Goal: Task Accomplishment & Management: Manage account settings

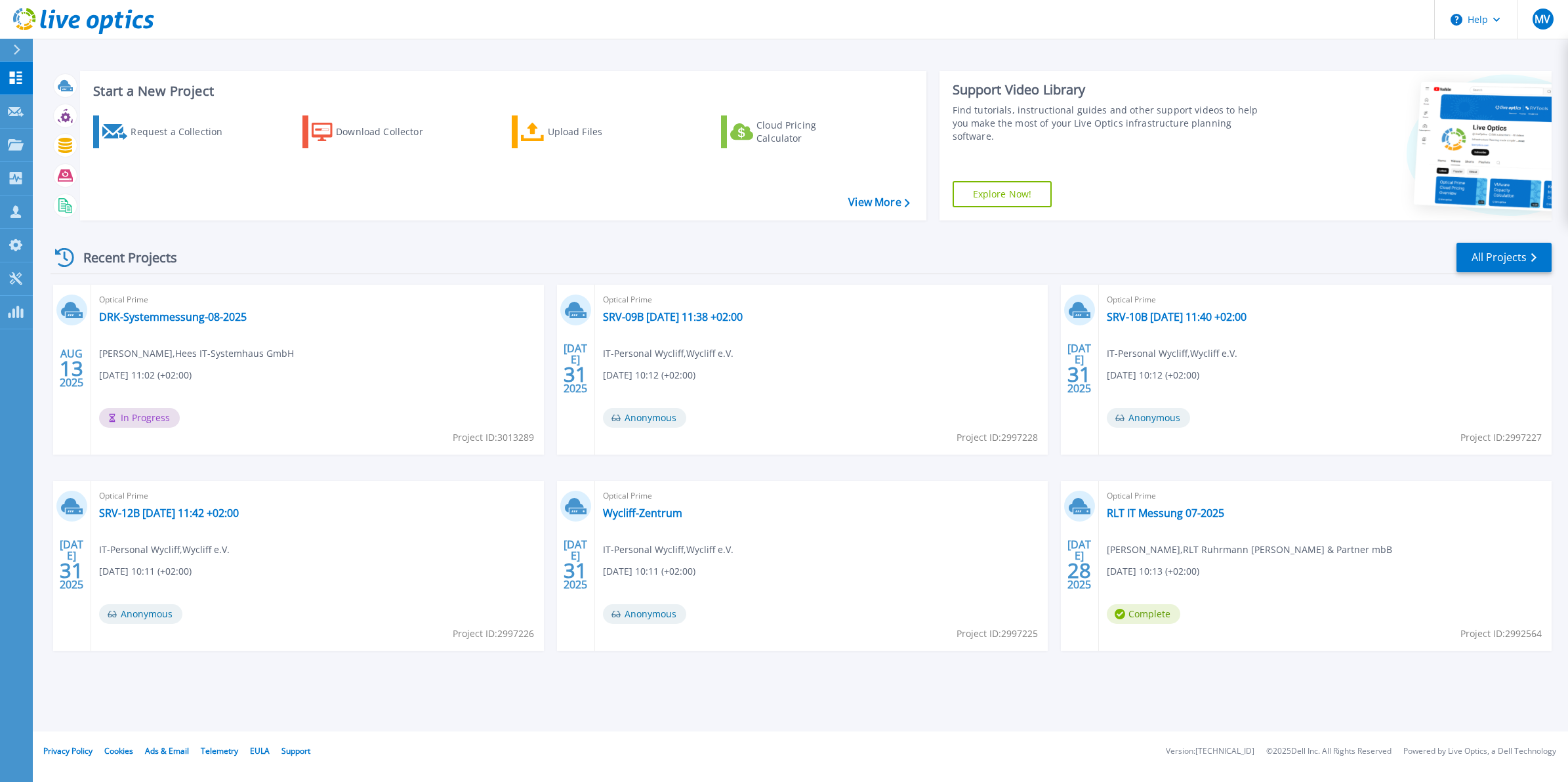
click at [9, 48] on button at bounding box center [16, 50] width 32 height 23
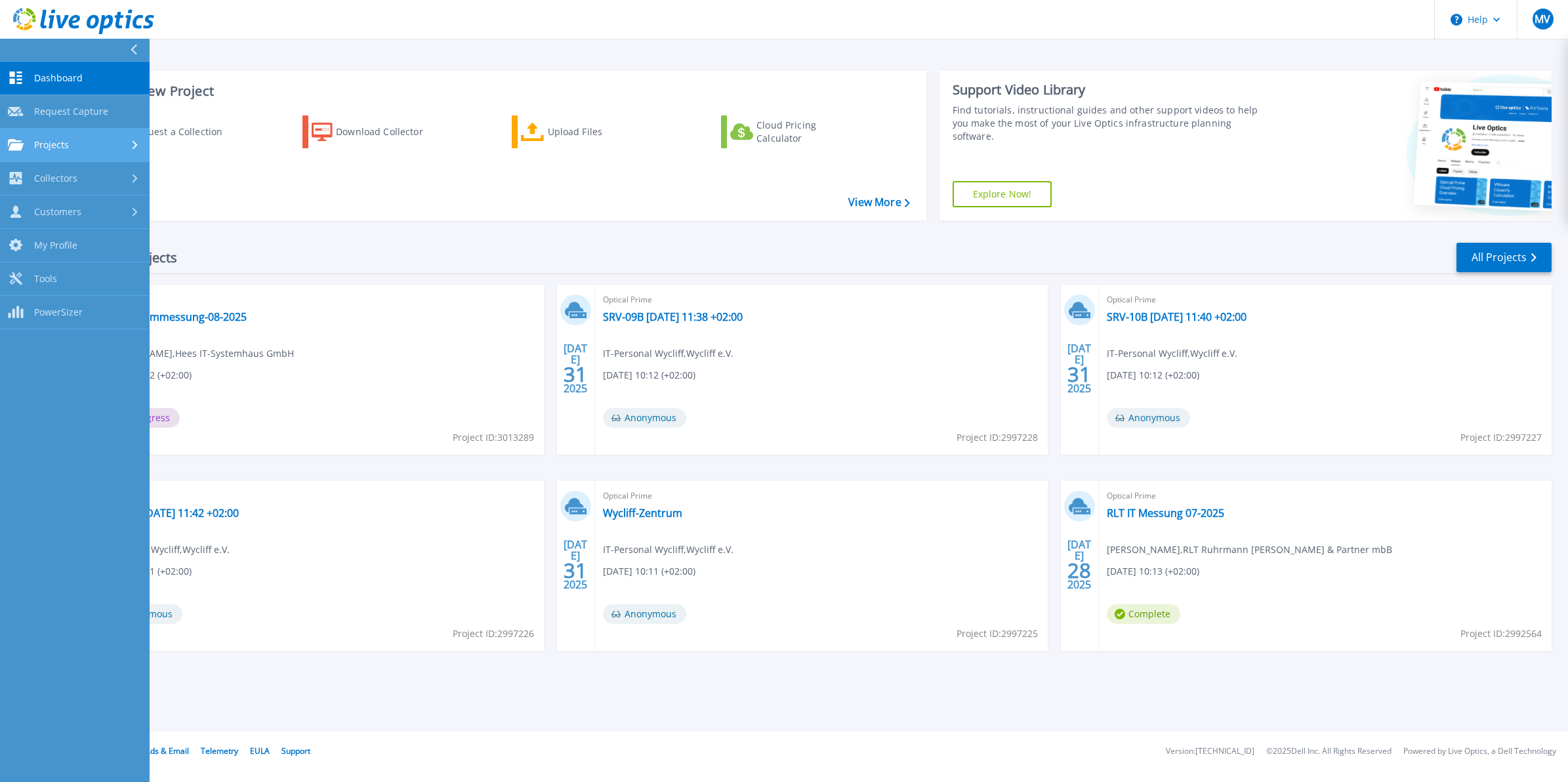
click at [60, 142] on span "Projects" at bounding box center [51, 145] width 35 height 12
click at [89, 184] on link "Search Projects" at bounding box center [74, 179] width 150 height 33
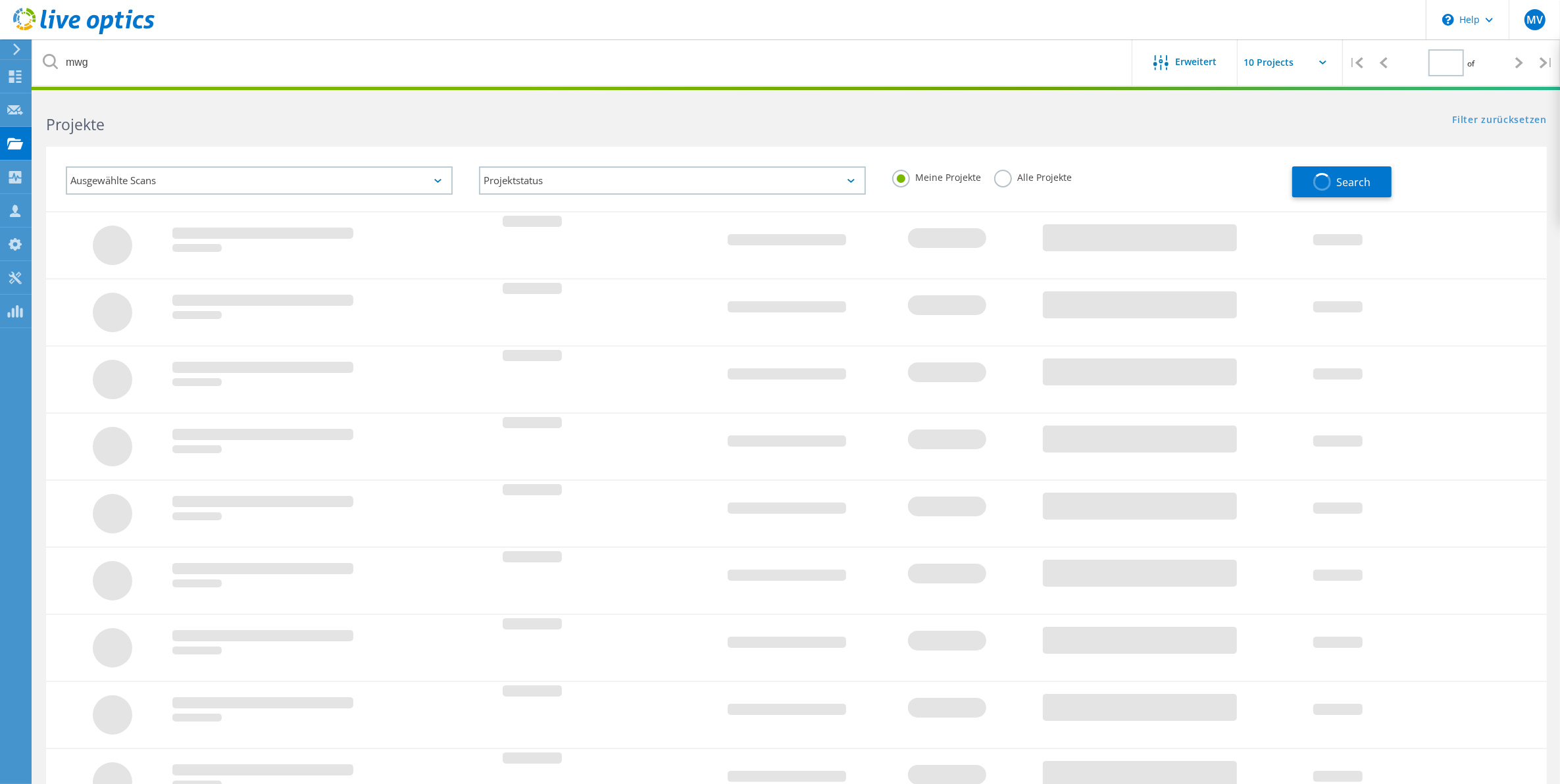
type input "1"
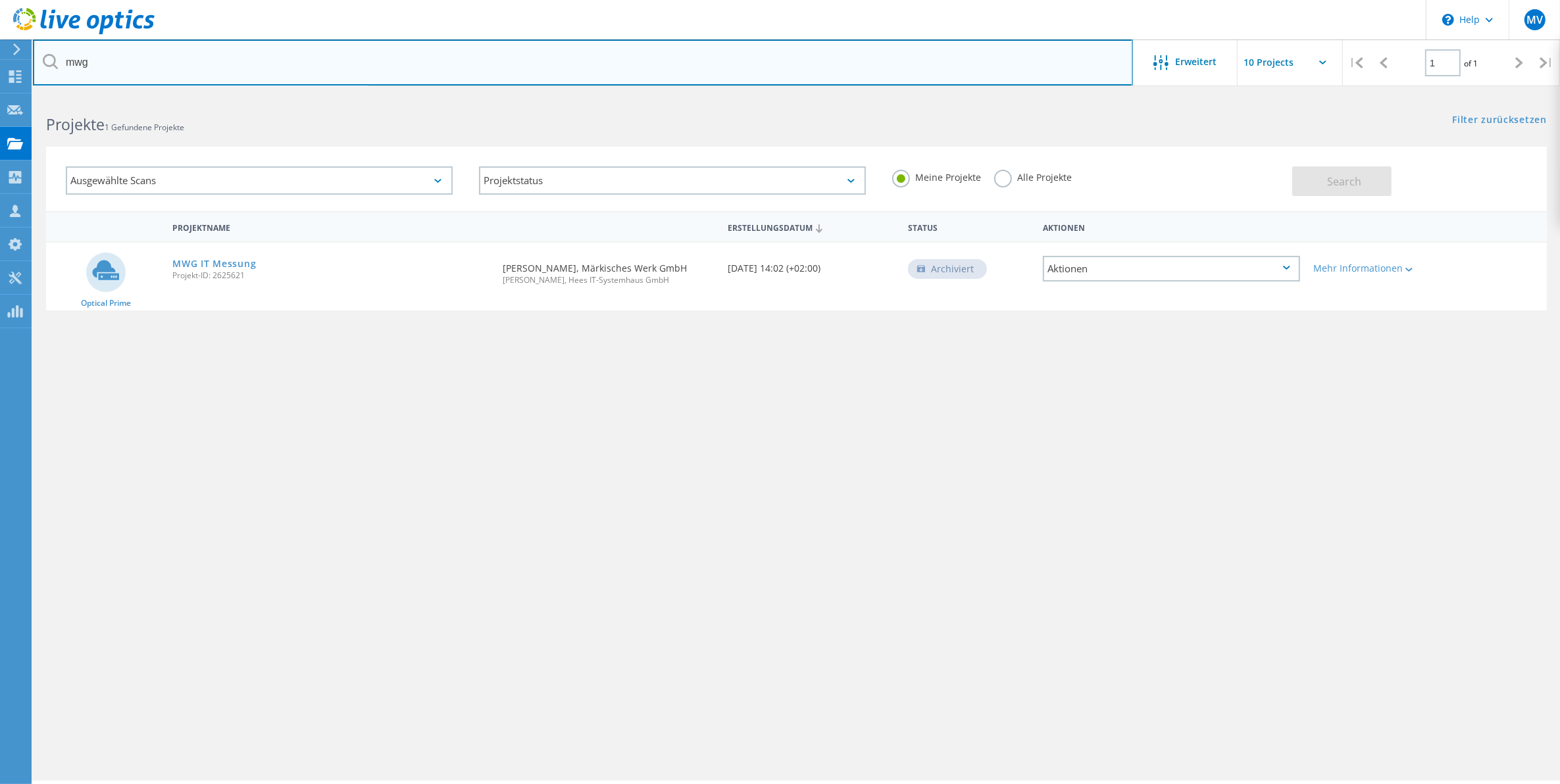
click at [265, 61] on input "mwg" at bounding box center [583, 63] width 1100 height 46
type input "m"
type input "[PERSON_NAME]"
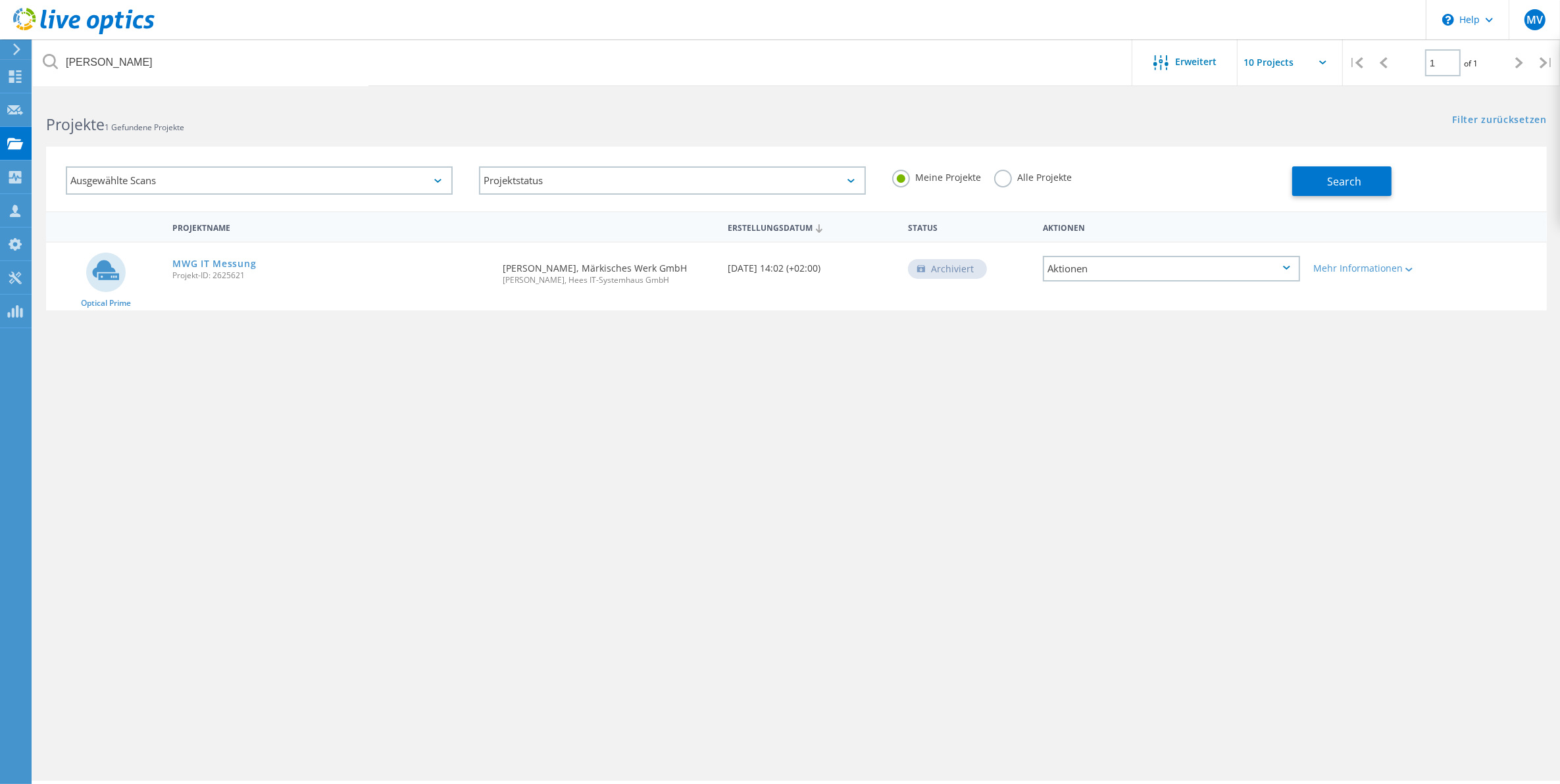
click at [1001, 182] on label "Alle Projekte" at bounding box center [1033, 176] width 78 height 13
click at [0, 0] on input "Alle Projekte" at bounding box center [0, 0] width 0 height 0
click at [1338, 176] on span "Search" at bounding box center [1345, 182] width 34 height 14
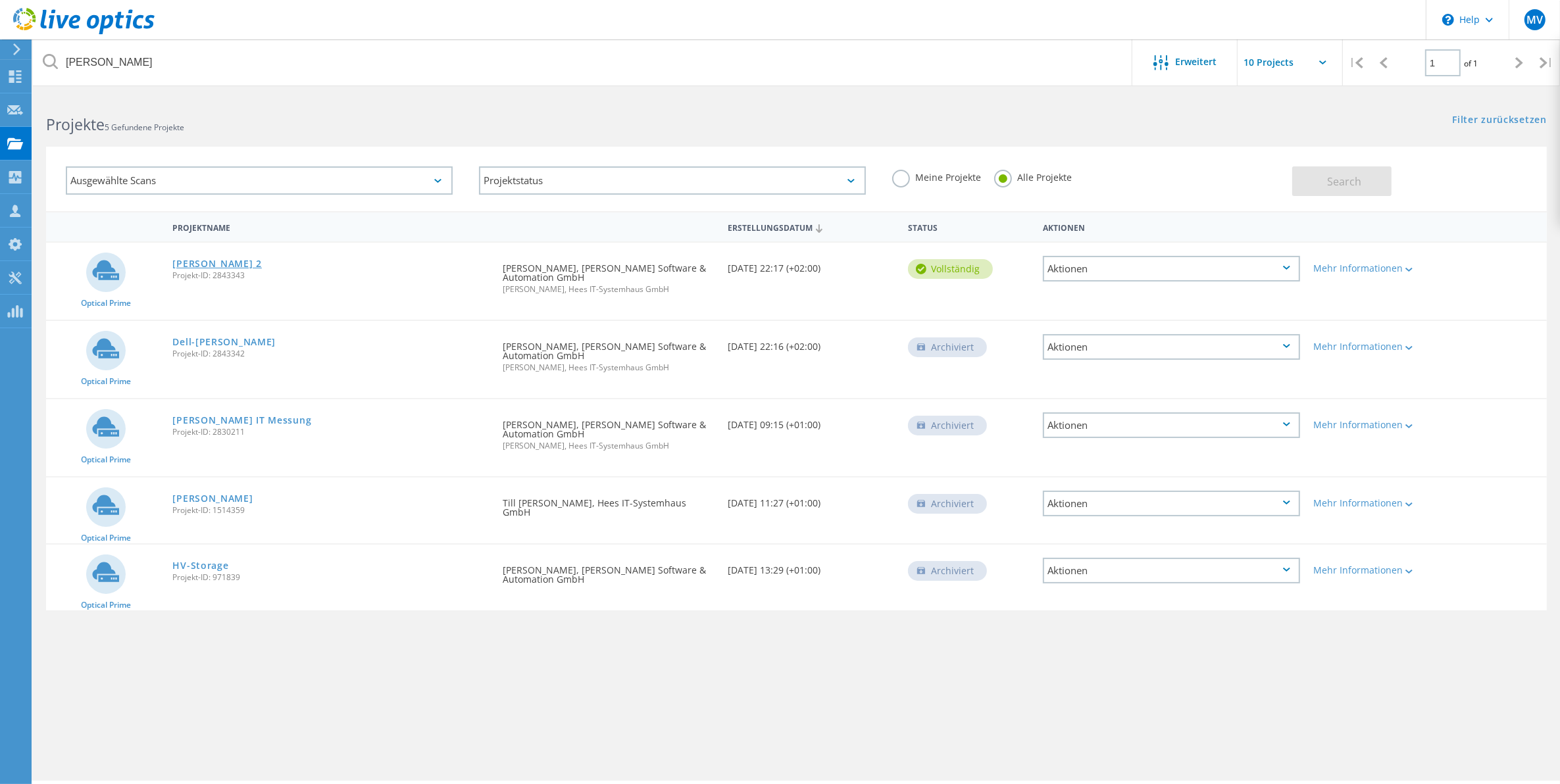
click at [244, 262] on link "[PERSON_NAME] 2" at bounding box center [217, 264] width 90 height 10
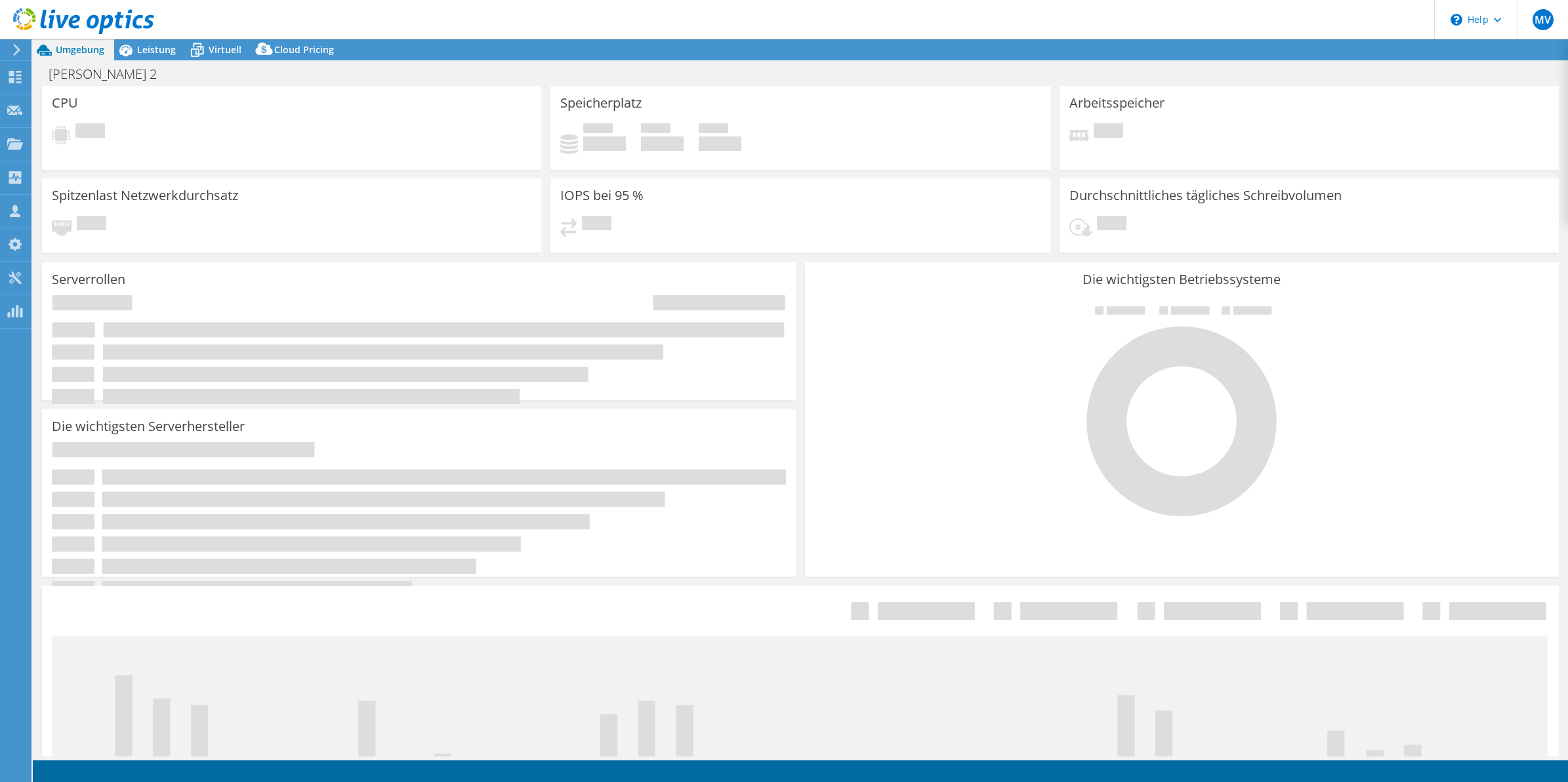
select select "EUFrankfurt"
select select "USD"
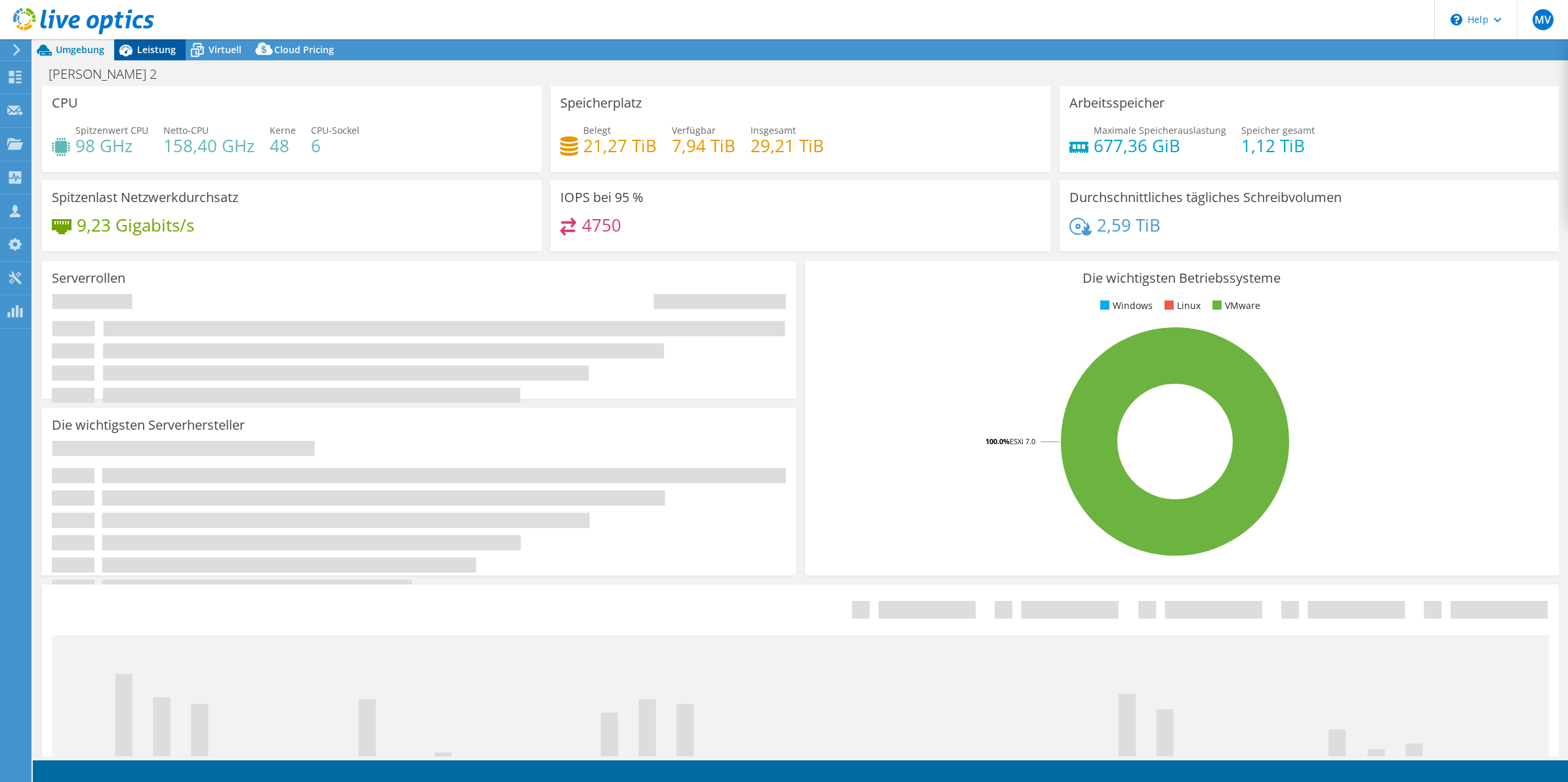
click at [155, 47] on span "Leistung" at bounding box center [156, 50] width 39 height 13
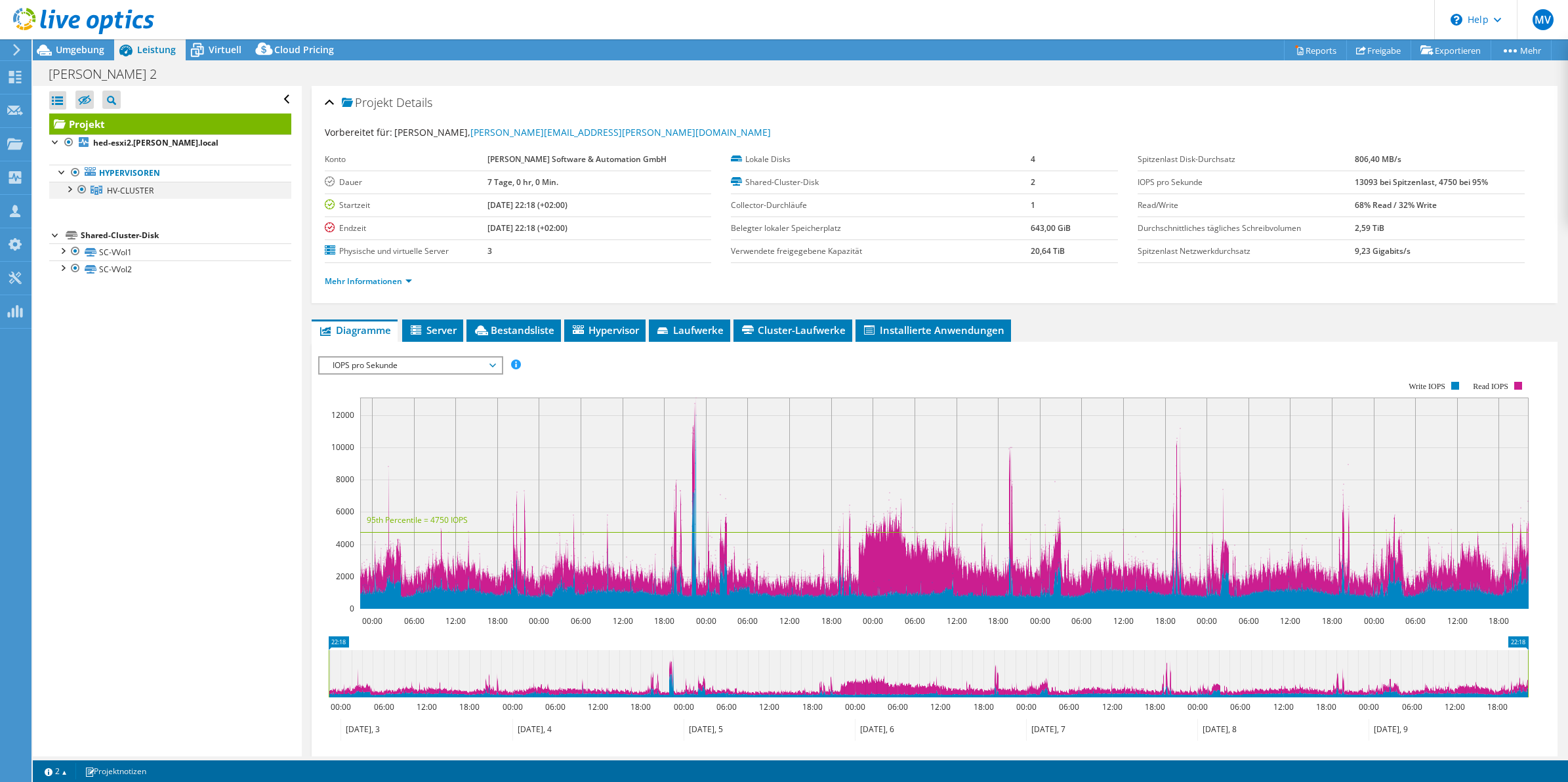
click at [67, 190] on div at bounding box center [69, 188] width 13 height 13
click at [121, 208] on link "hed-esxi2.hedrich.local" at bounding box center [170, 207] width 242 height 17
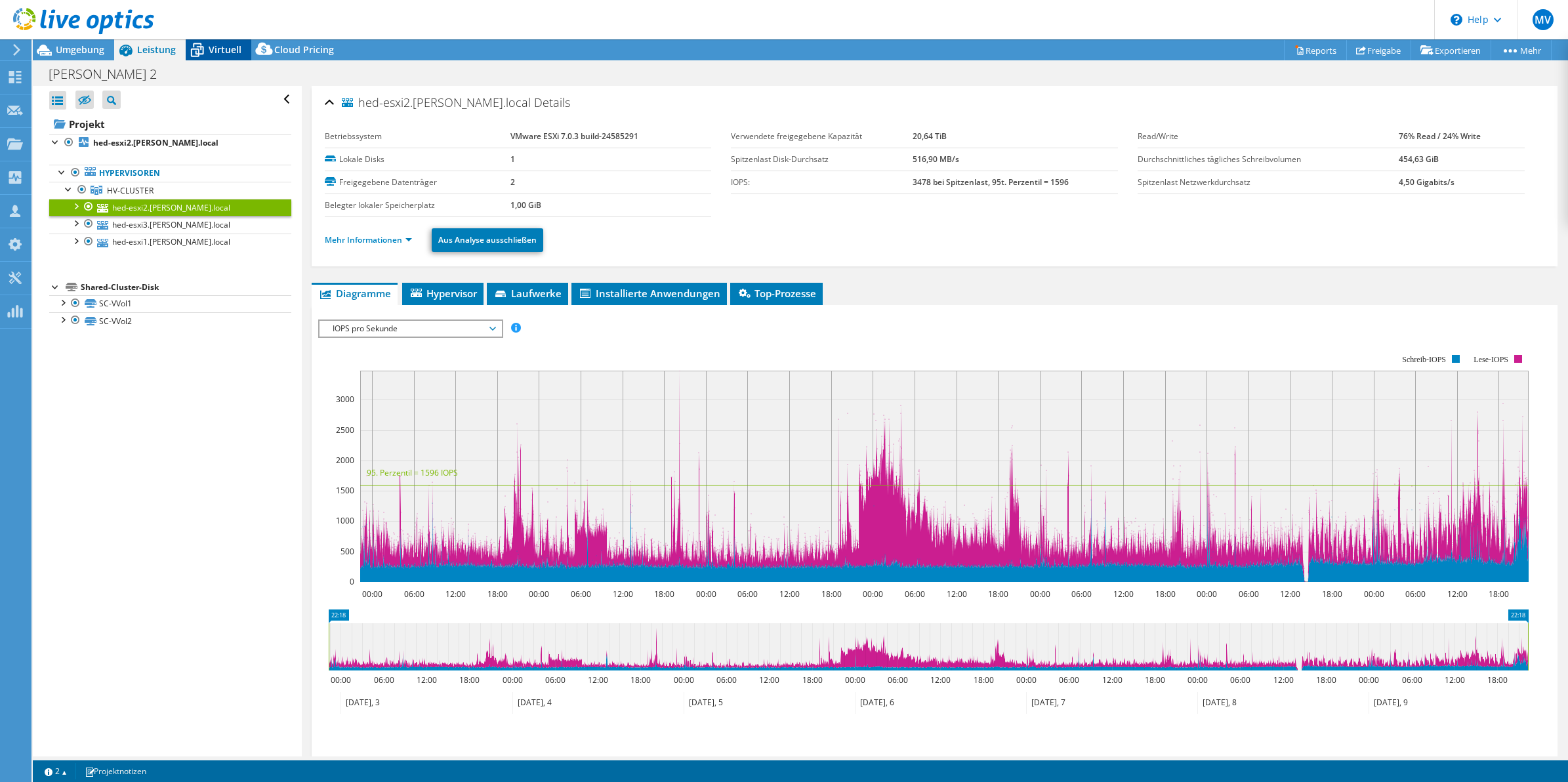
click at [223, 59] on div "Virtuell" at bounding box center [218, 50] width 66 height 21
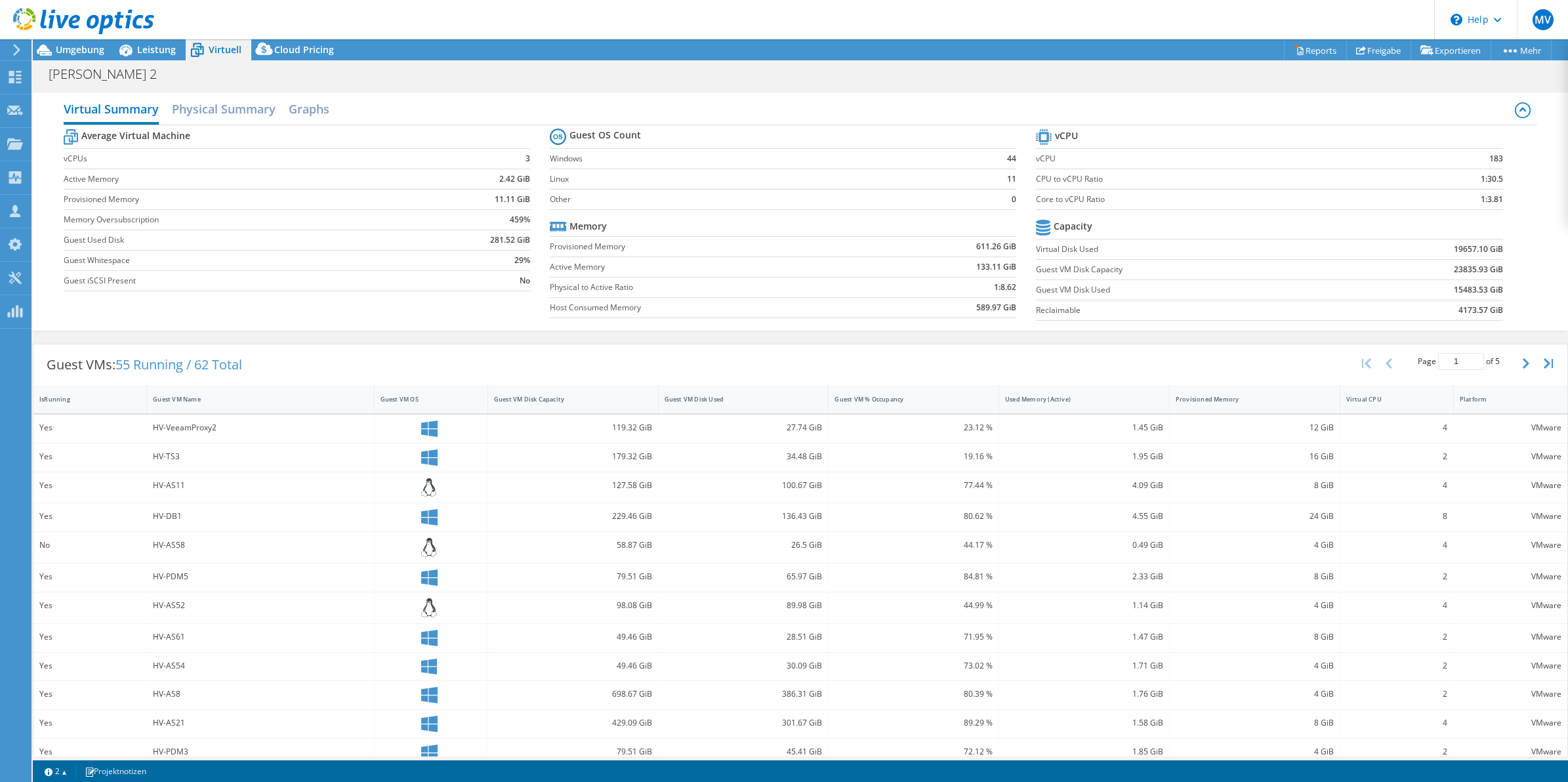
click at [533, 90] on div "Virtual Summary Physical Summary Graphs Average Virtual Machine vCPUs 3 Active …" at bounding box center [800, 211] width 1536 height 251
click at [533, 135] on section "Average Virtual Machine vCPUs 3 Active Memory 2.42 GiB Provisioned Memory 11.11…" at bounding box center [306, 211] width 486 height 172
click at [858, 64] on div "HEDRICH Messung 2 Drucken" at bounding box center [800, 74] width 1536 height 25
click at [899, 23] on header "MV Teammitglied Moritz Vierschilling moritz.vierschilling@hees.de Hees IT-Syste…" at bounding box center [784, 20] width 1568 height 40
click at [881, 66] on div "HEDRICH Messung 2 Drucken" at bounding box center [800, 74] width 1536 height 25
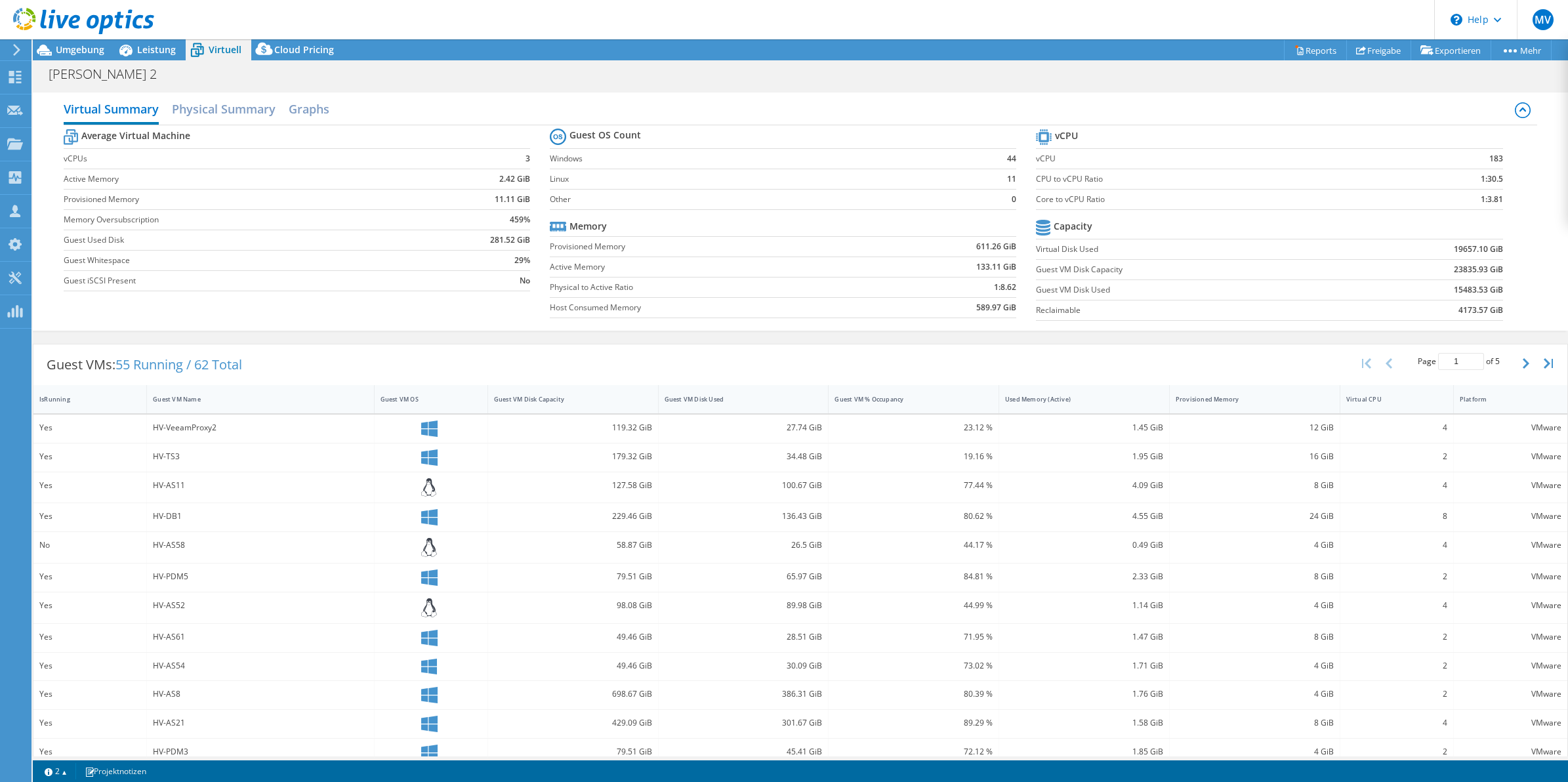
click at [881, 66] on div "HEDRICH Messung 2 Drucken" at bounding box center [800, 74] width 1536 height 25
click at [144, 40] on div at bounding box center [77, 22] width 154 height 44
click at [152, 53] on span "Leistung" at bounding box center [156, 50] width 39 height 13
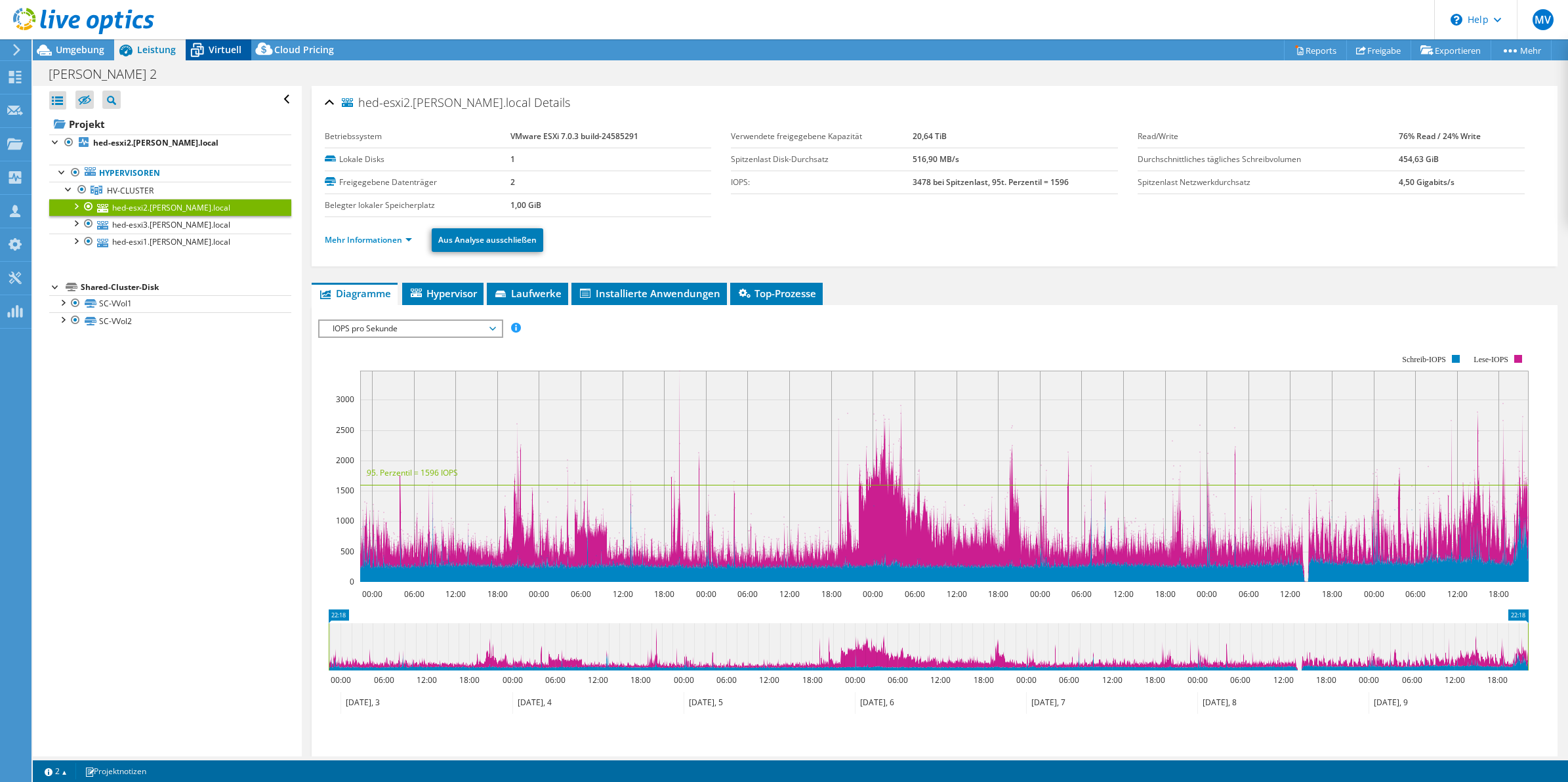
click at [211, 55] on span "Virtuell" at bounding box center [225, 50] width 32 height 13
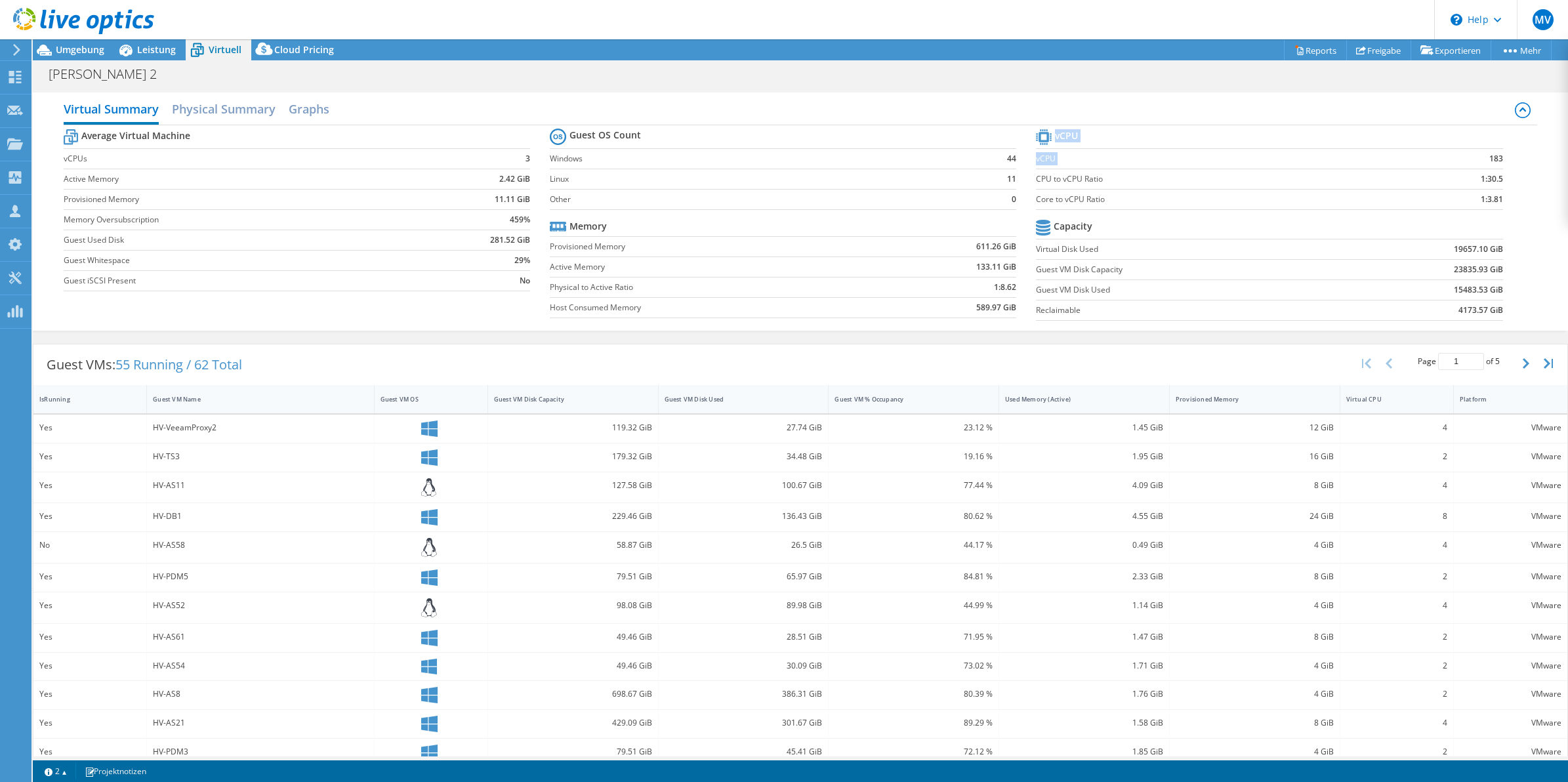
drag, startPoint x: 1474, startPoint y: 159, endPoint x: 1503, endPoint y: 156, distance: 29.2
click at [1503, 156] on section "vCPU vCPU 183 CPU to vCPU Ratio 1:30.5 Core to vCPU Ratio 1:3.81 Capacity Virtu…" at bounding box center [1279, 226] width 486 height 201
click at [1500, 156] on section "vCPU vCPU 183 CPU to vCPU Ratio 1:30.5 Core to vCPU Ratio 1:3.81 Capacity Virtu…" at bounding box center [1279, 226] width 486 height 201
click at [145, 47] on span "Leistung" at bounding box center [156, 50] width 39 height 13
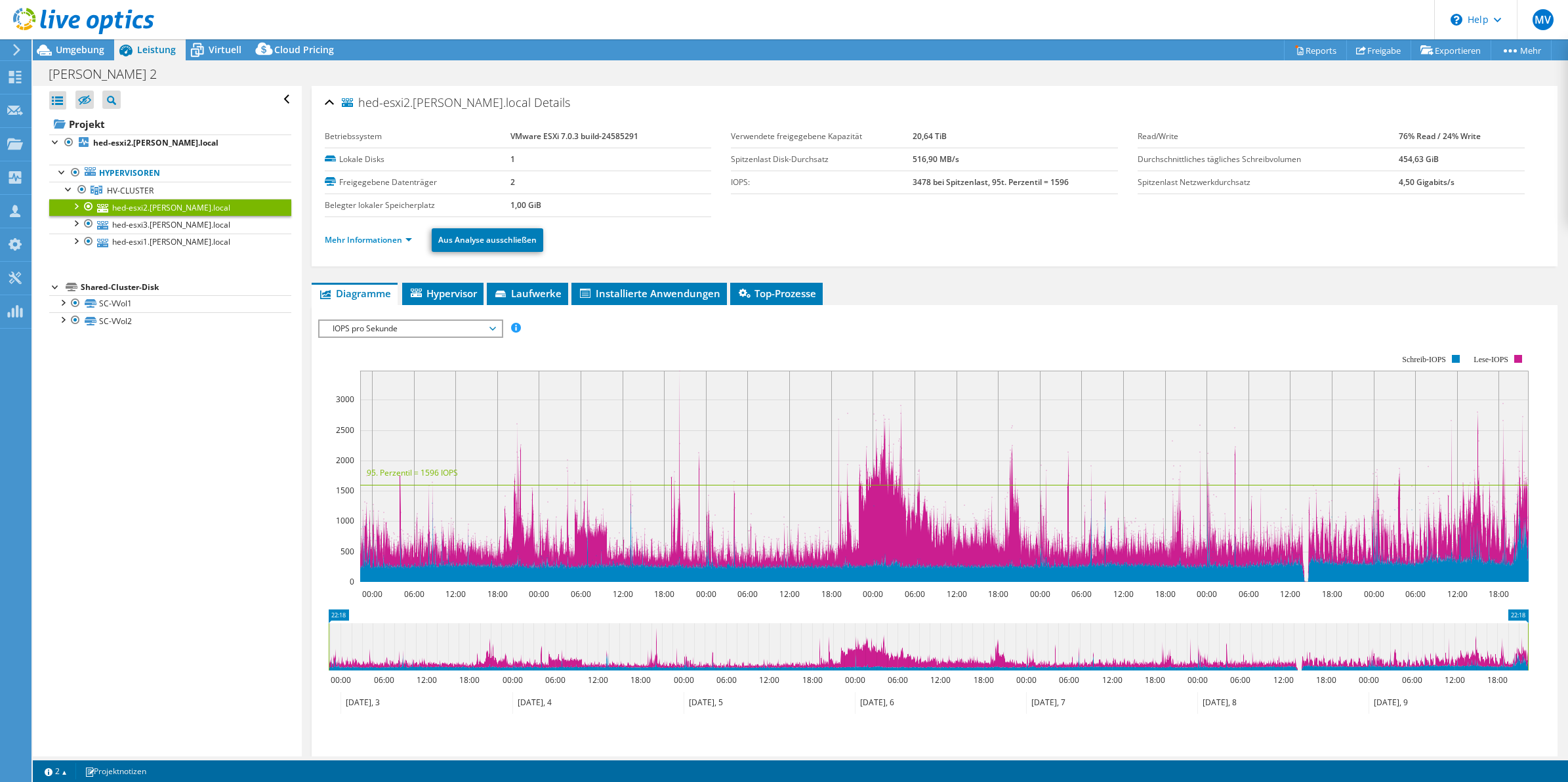
click at [1038, 267] on div "hed-esxi2.hedrich.local Details Betriebssystem VMware ESXi 7.0.3 build-24585291…" at bounding box center [935, 477] width 1266 height 782
click at [139, 217] on link "hed-esxi3.hedrich.local" at bounding box center [170, 225] width 242 height 17
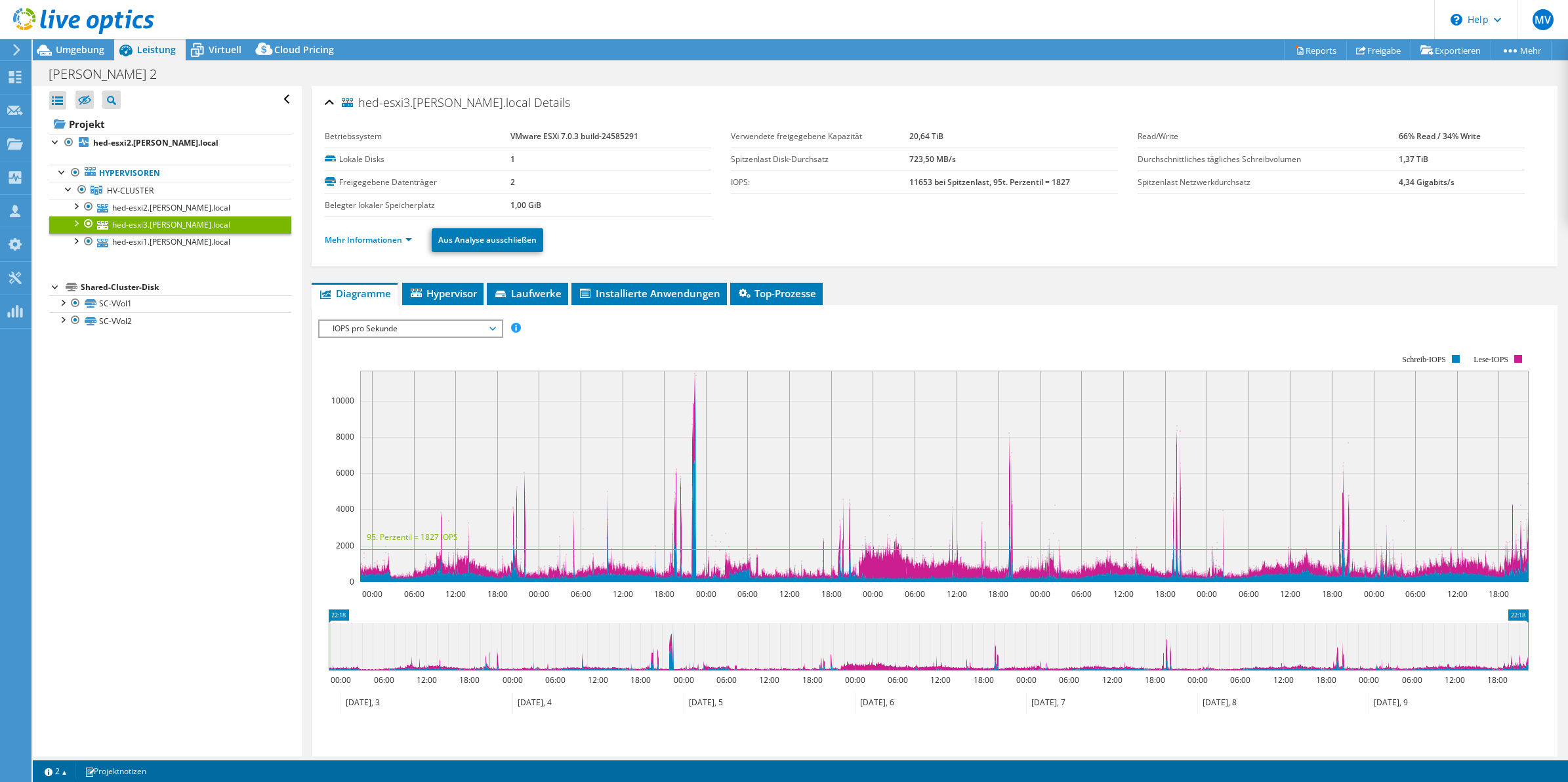
click at [367, 250] on ul "Mehr Informationen Aus Analyse ausschließen" at bounding box center [934, 238] width 1220 height 27
click at [370, 247] on li "Mehr Informationen" at bounding box center [372, 240] width 95 height 14
click at [374, 244] on link "Mehr Informationen" at bounding box center [368, 240] width 87 height 11
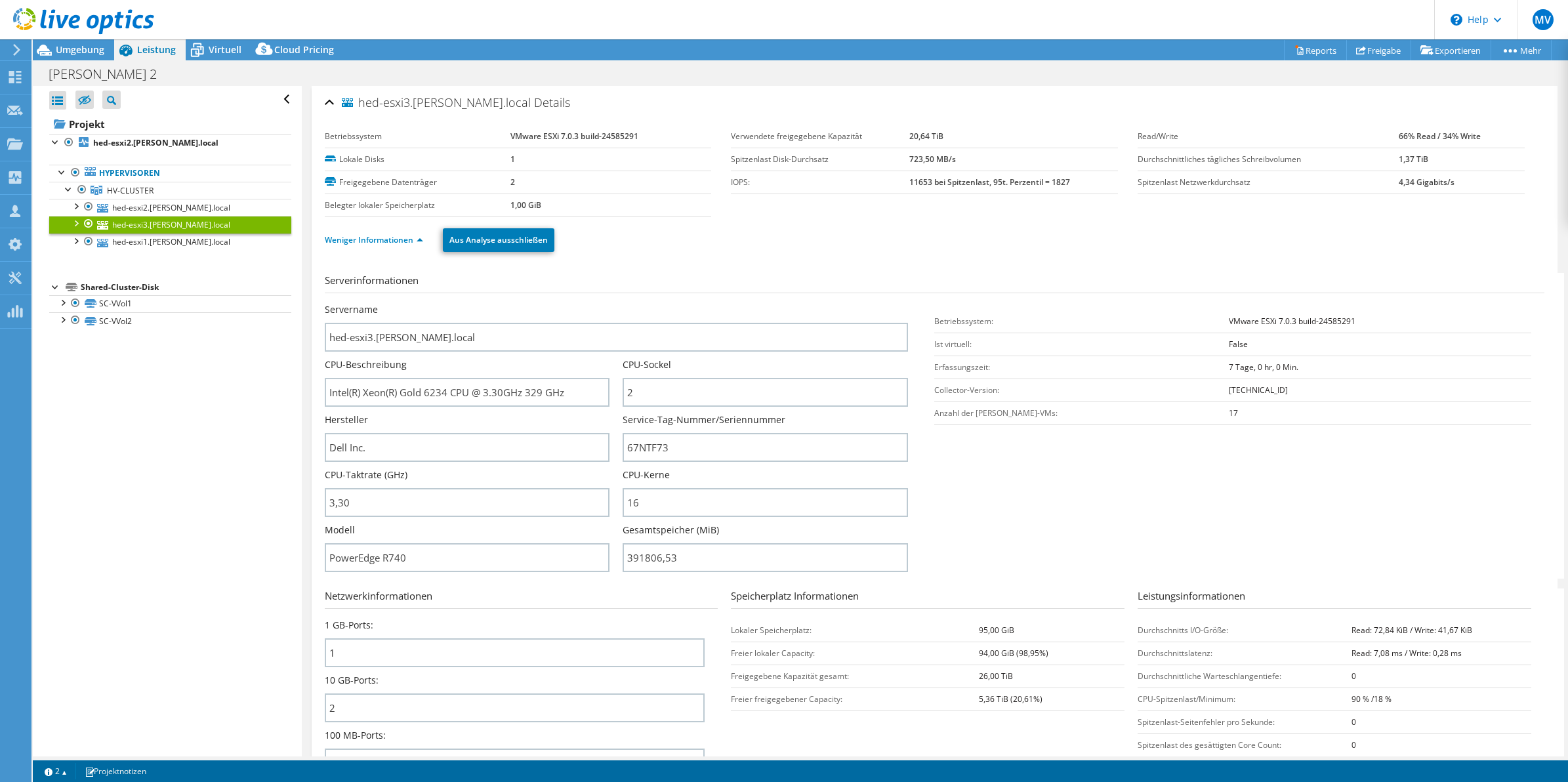
click at [909, 329] on div "Servername hed-esxi3.hedrich.local" at bounding box center [623, 327] width 597 height 48
click at [907, 327] on div "Servername hed-esxi3.hedrich.local" at bounding box center [623, 327] width 597 height 48
click at [159, 203] on link "hed-esxi2.hedrich.local" at bounding box center [170, 207] width 242 height 17
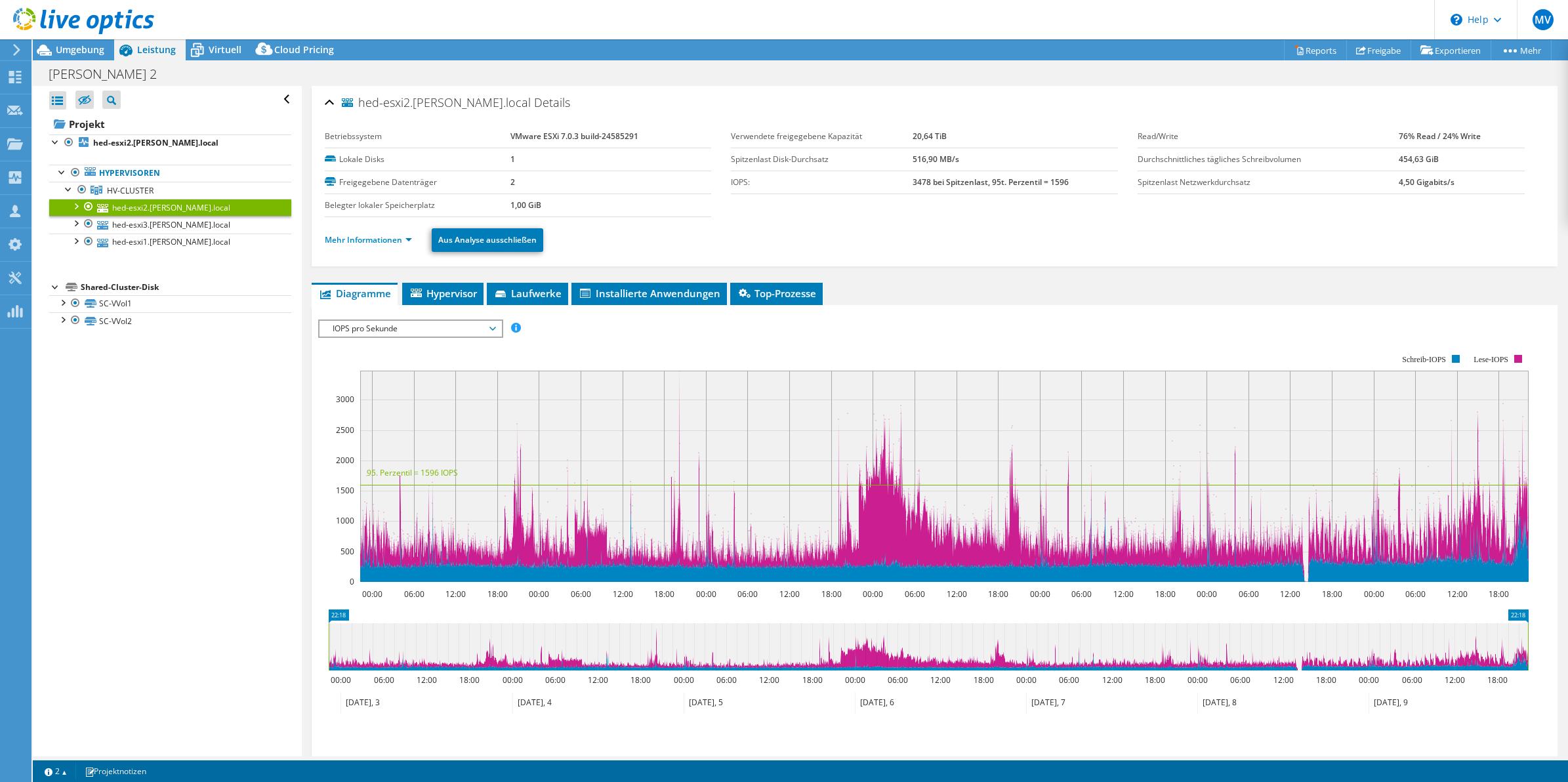
click at [368, 230] on ul "Mehr Informationen Aus Analyse ausschließen" at bounding box center [934, 238] width 1220 height 27
click at [368, 238] on link "Mehr Informationen" at bounding box center [368, 240] width 87 height 11
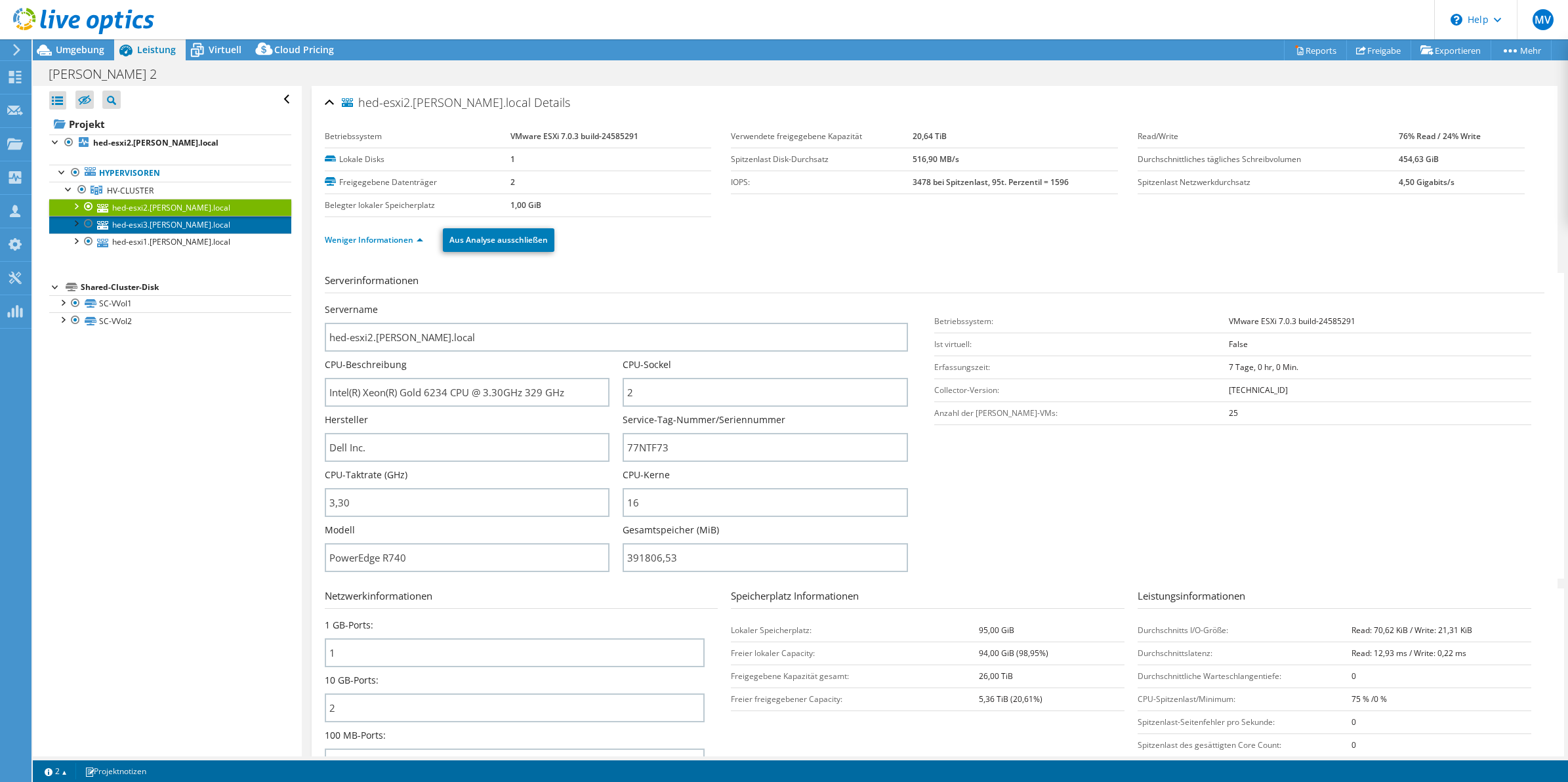
click at [135, 230] on link "hed-esxi3.hedrich.local" at bounding box center [170, 225] width 242 height 17
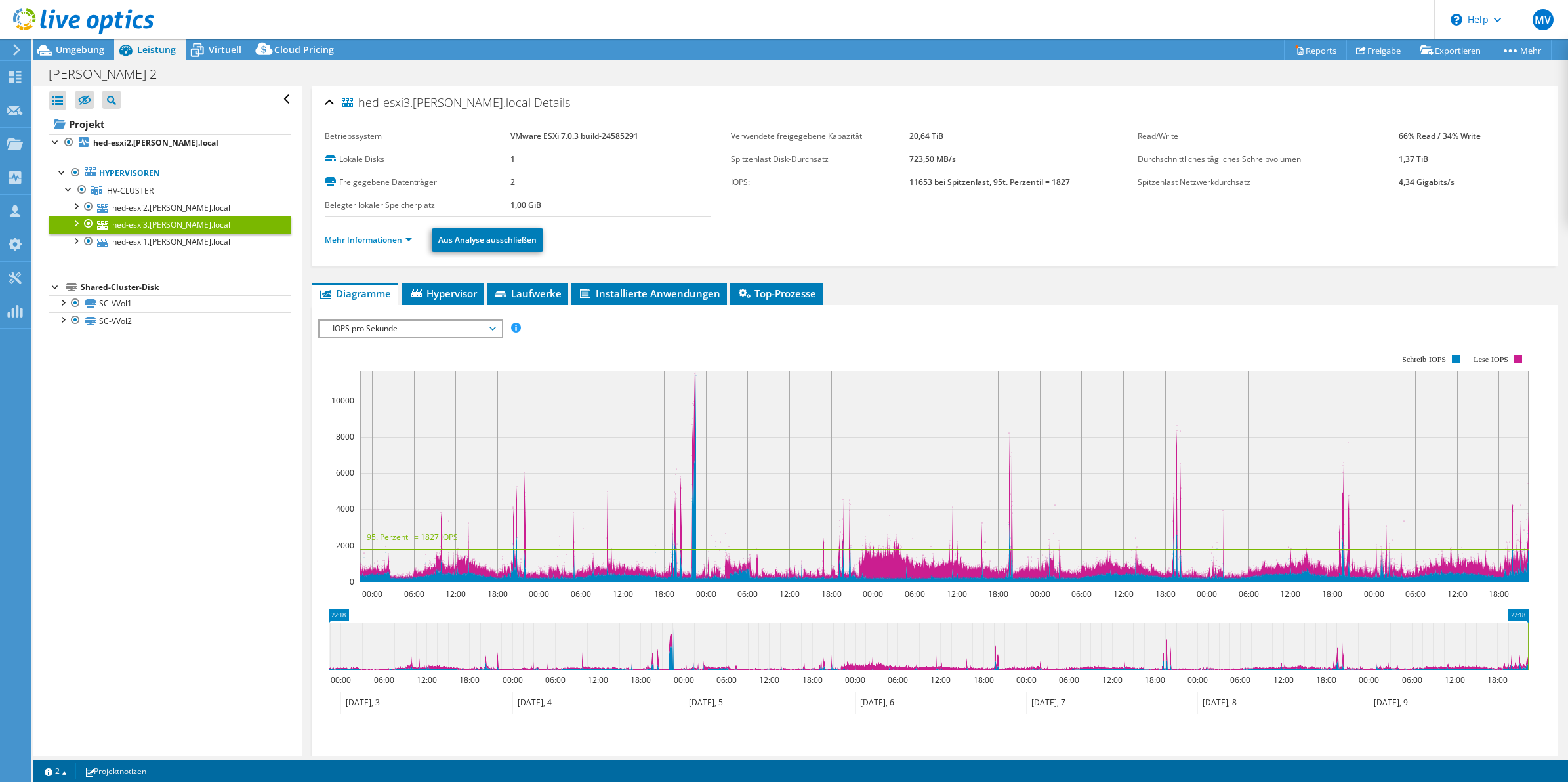
click at [358, 233] on li "Mehr Informationen" at bounding box center [372, 240] width 95 height 14
click at [351, 241] on link "Mehr Informationen" at bounding box center [368, 240] width 87 height 11
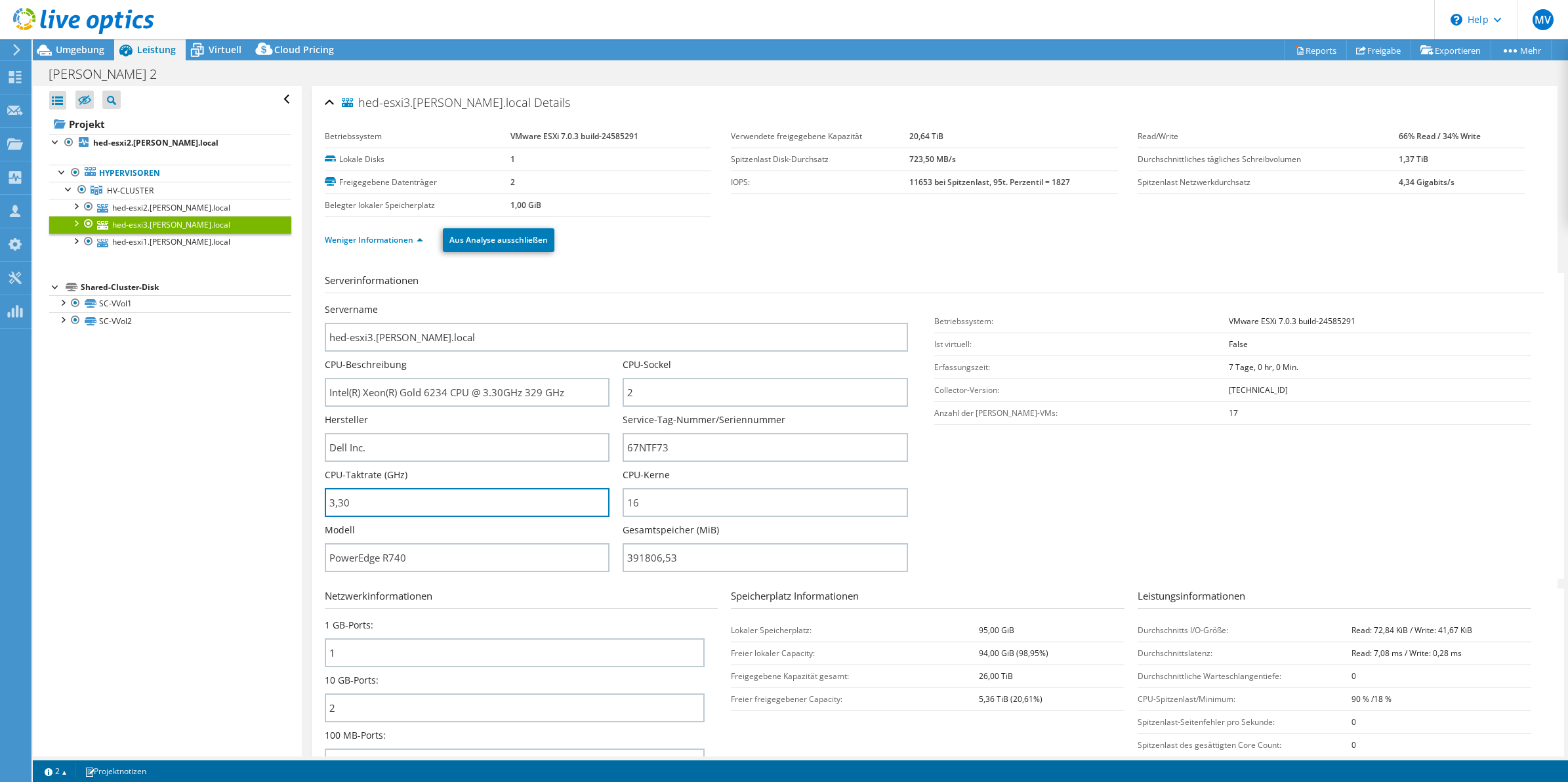
drag, startPoint x: 408, startPoint y: 500, endPoint x: 313, endPoint y: 500, distance: 95.0
click at [313, 500] on div "hed-esxi3.hedrich.local Details Betriebssystem VMware ESXi 7.0.3 build-24585291…" at bounding box center [935, 474] width 1247 height 776
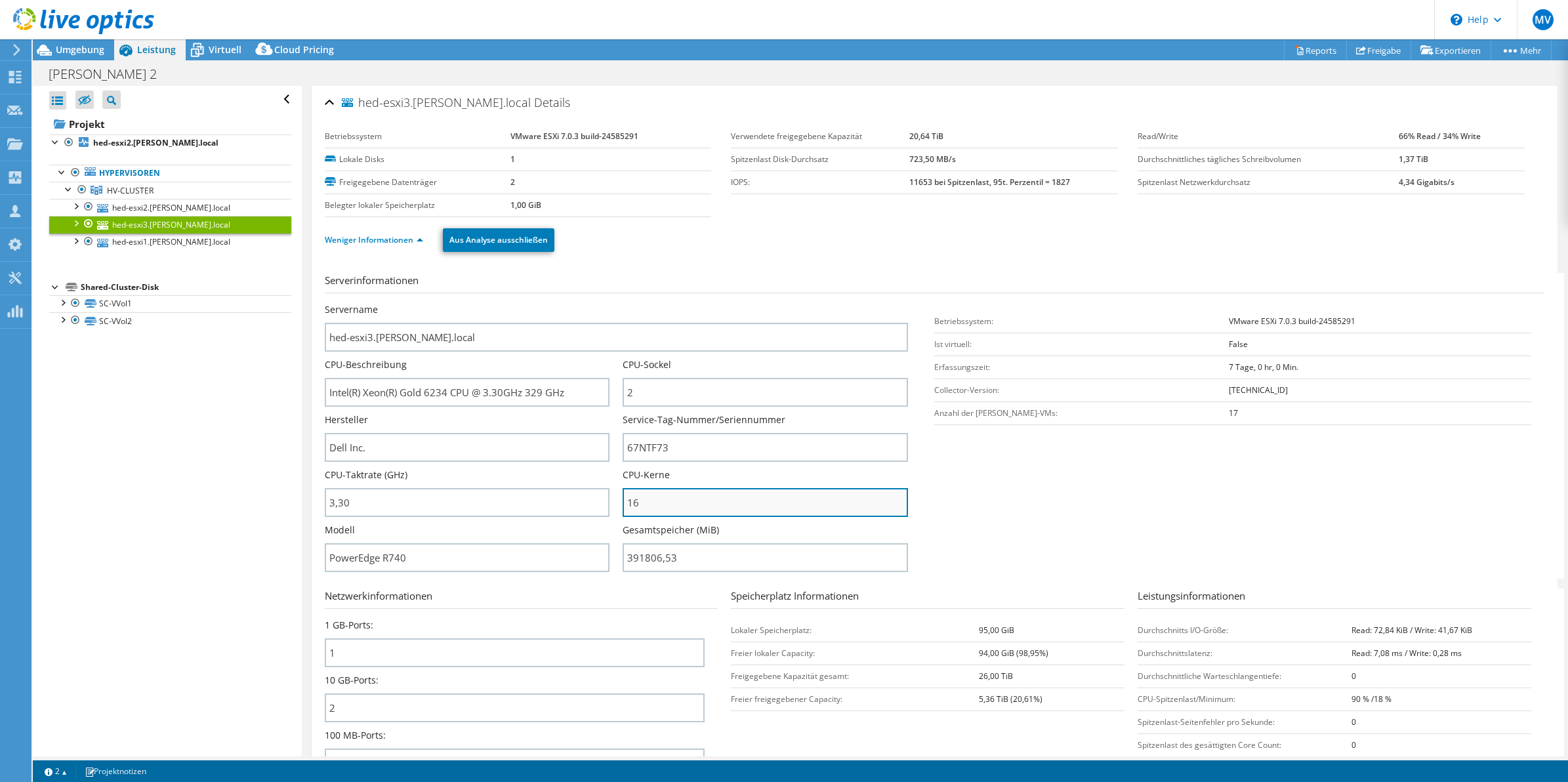
type input "330"
click at [788, 500] on input "16" at bounding box center [765, 503] width 286 height 28
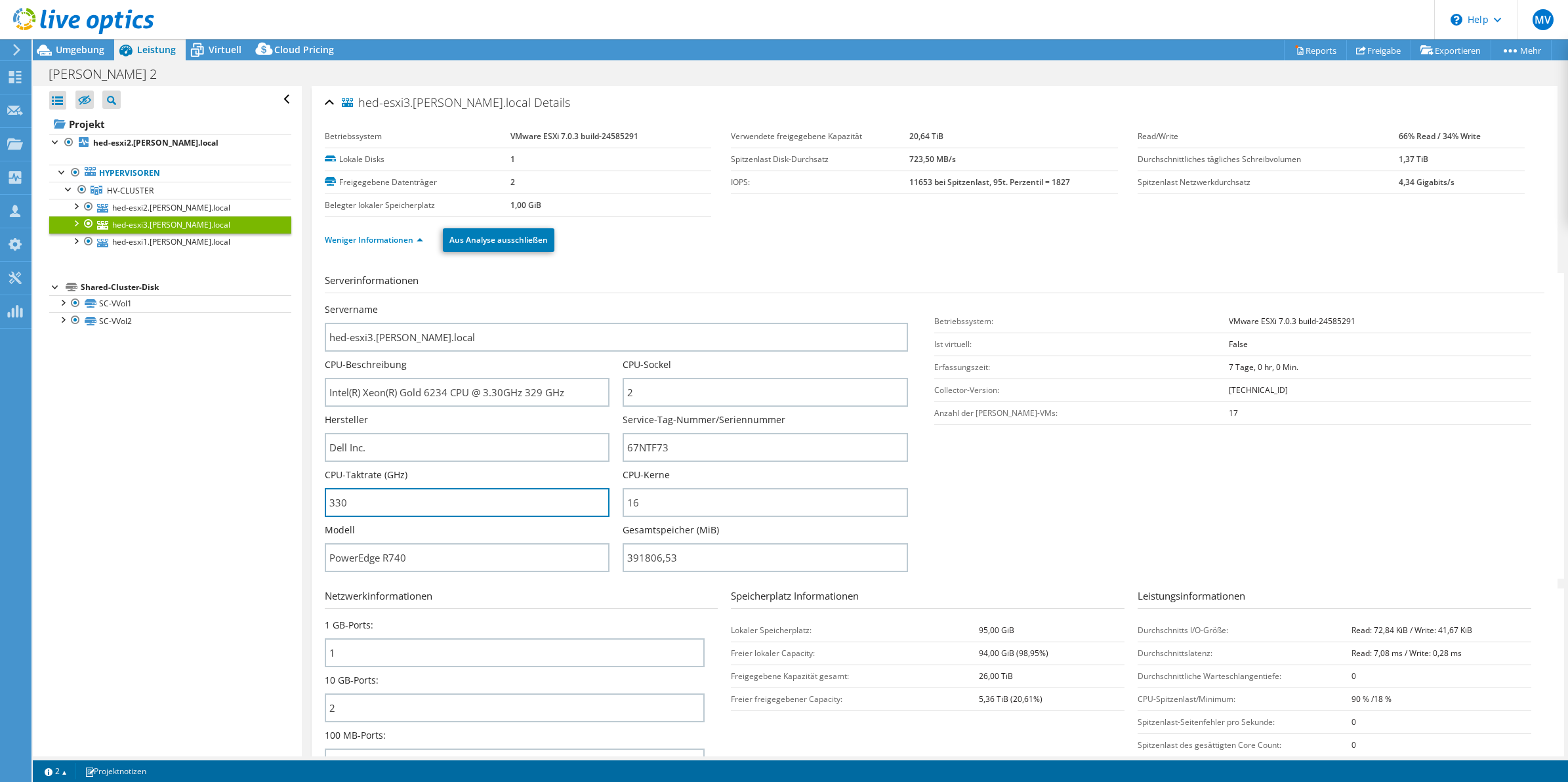
drag, startPoint x: 408, startPoint y: 512, endPoint x: 270, endPoint y: 509, distance: 138.0
click at [270, 509] on div "Alle öffnen Alle schließen Ausgeschlossene Knoten verbergen Projektbaumfilter" at bounding box center [800, 421] width 1536 height 670
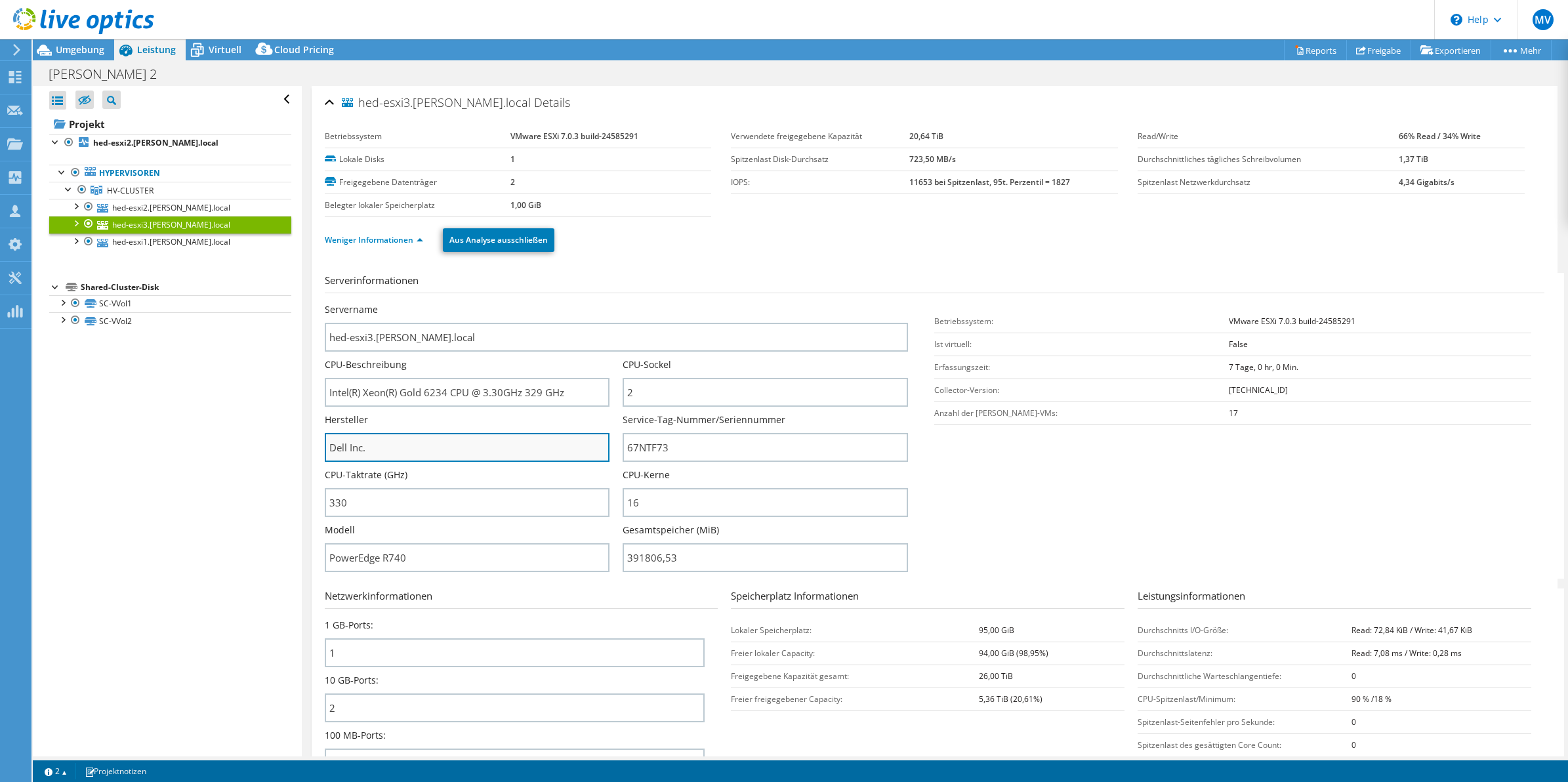
click at [474, 445] on input "Dell Inc." at bounding box center [467, 447] width 286 height 28
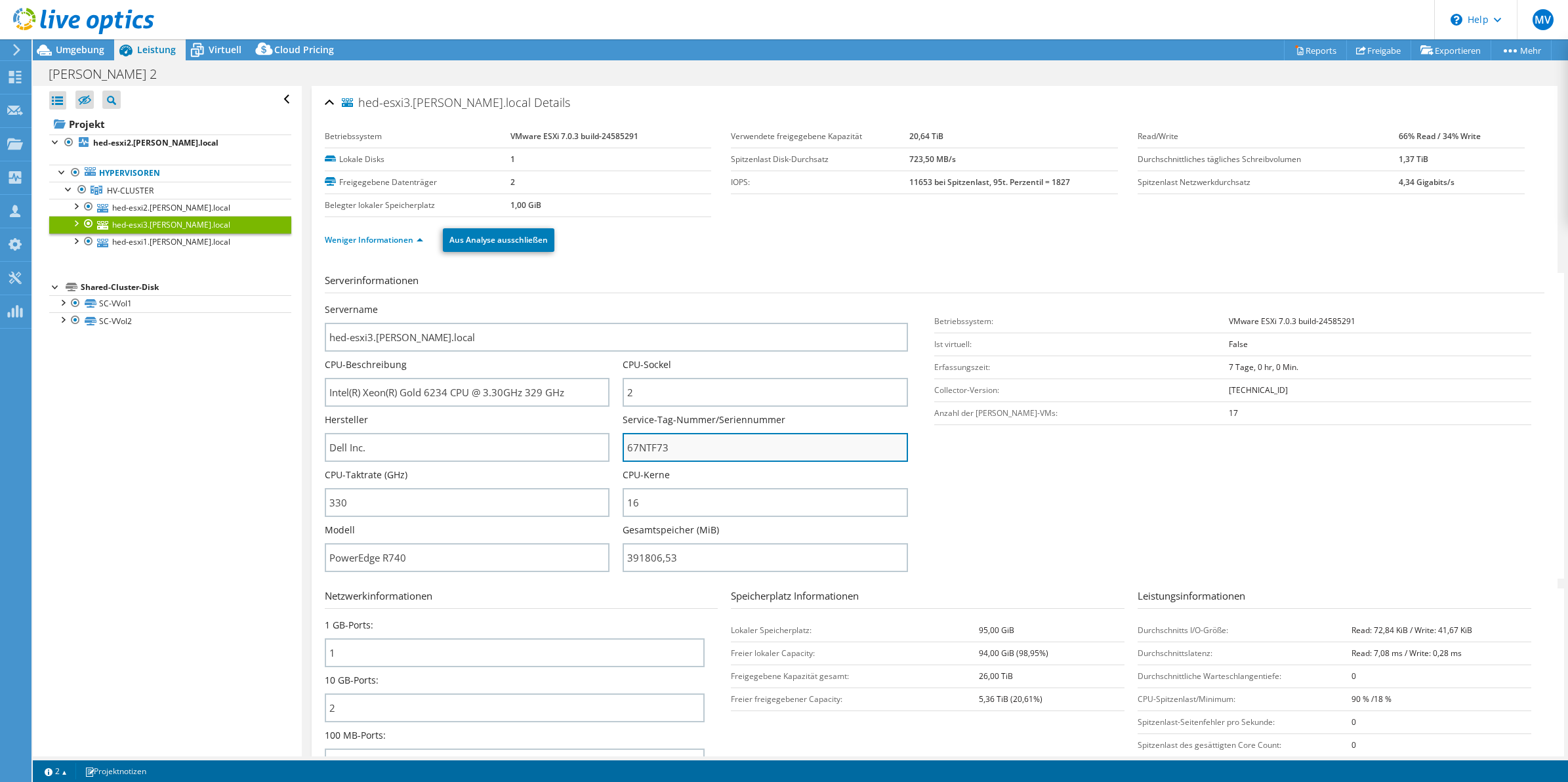
click at [709, 445] on input "67NTF73" at bounding box center [765, 447] width 286 height 28
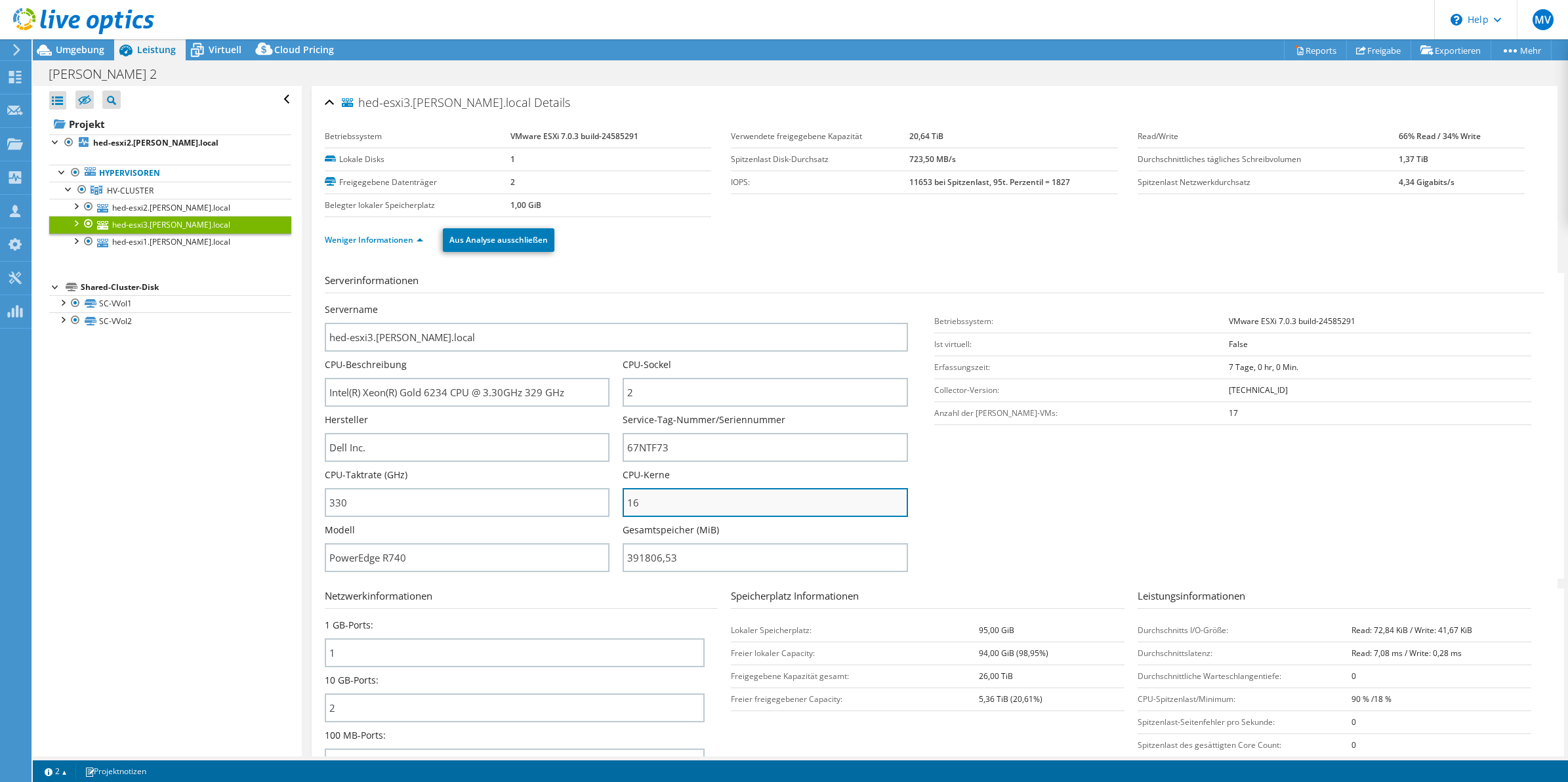
click at [704, 499] on input "16" at bounding box center [765, 503] width 286 height 28
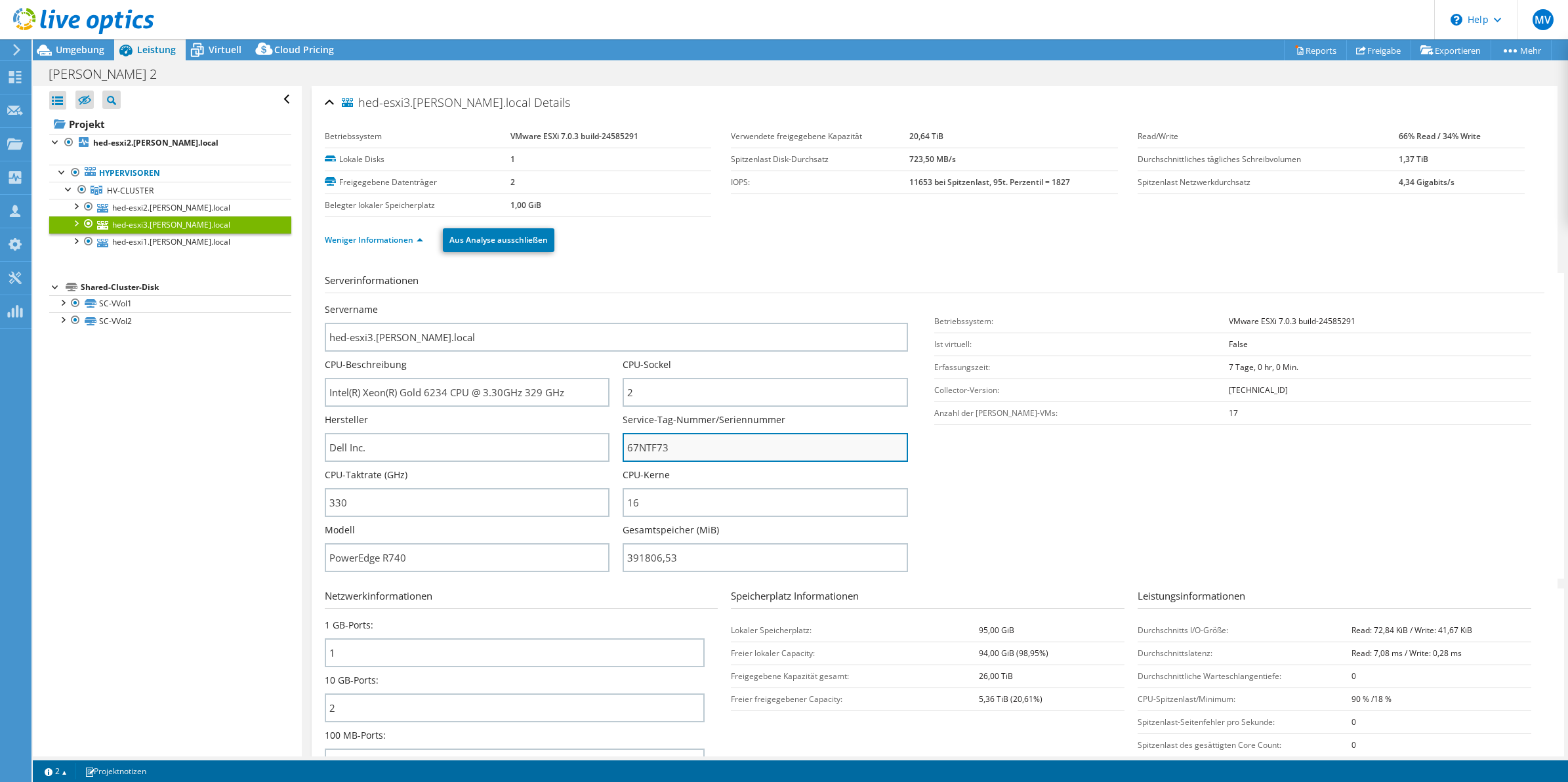
click at [707, 434] on input "67NTF73" at bounding box center [765, 447] width 286 height 28
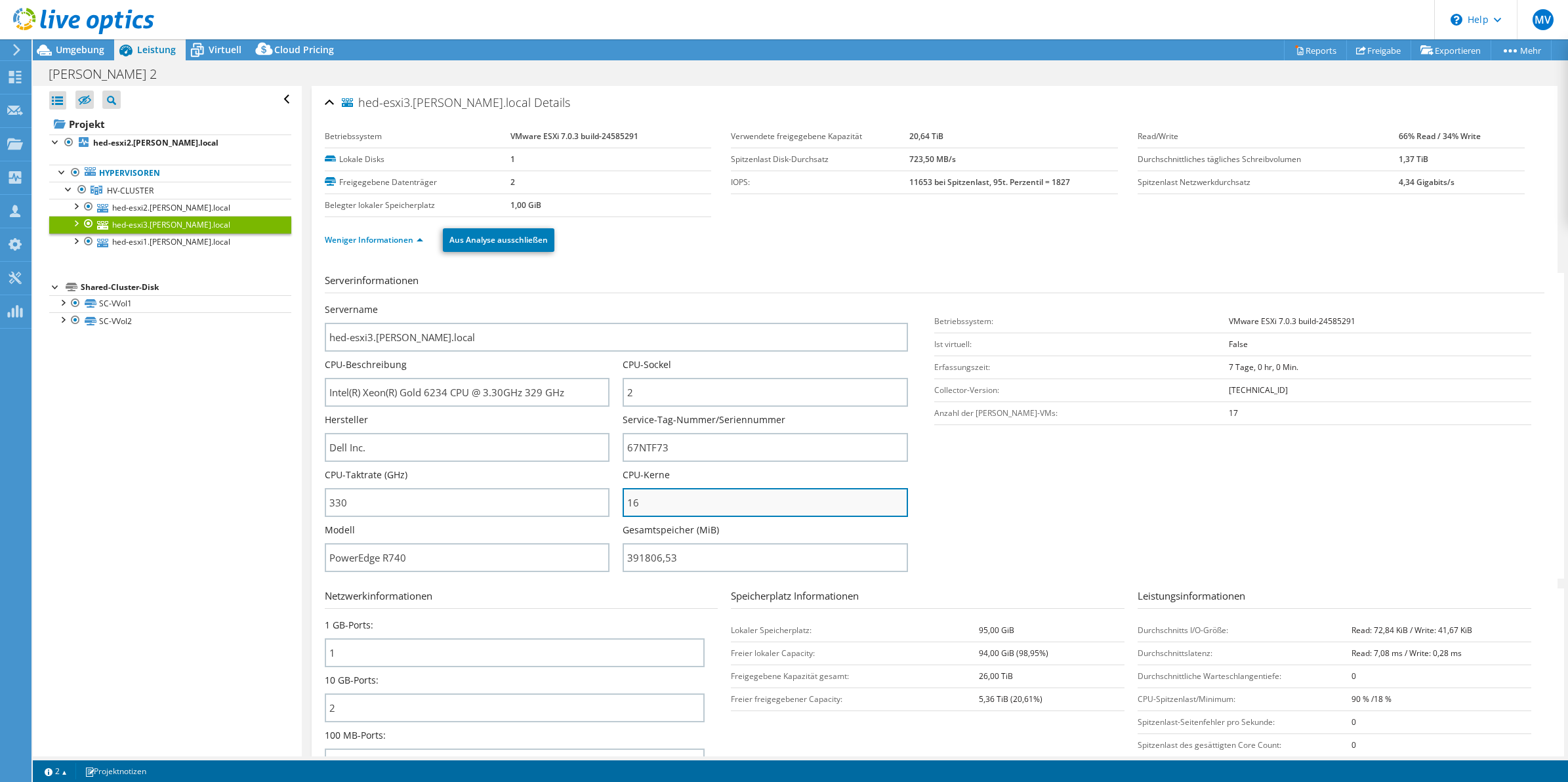
click at [704, 492] on input "16" at bounding box center [765, 503] width 286 height 28
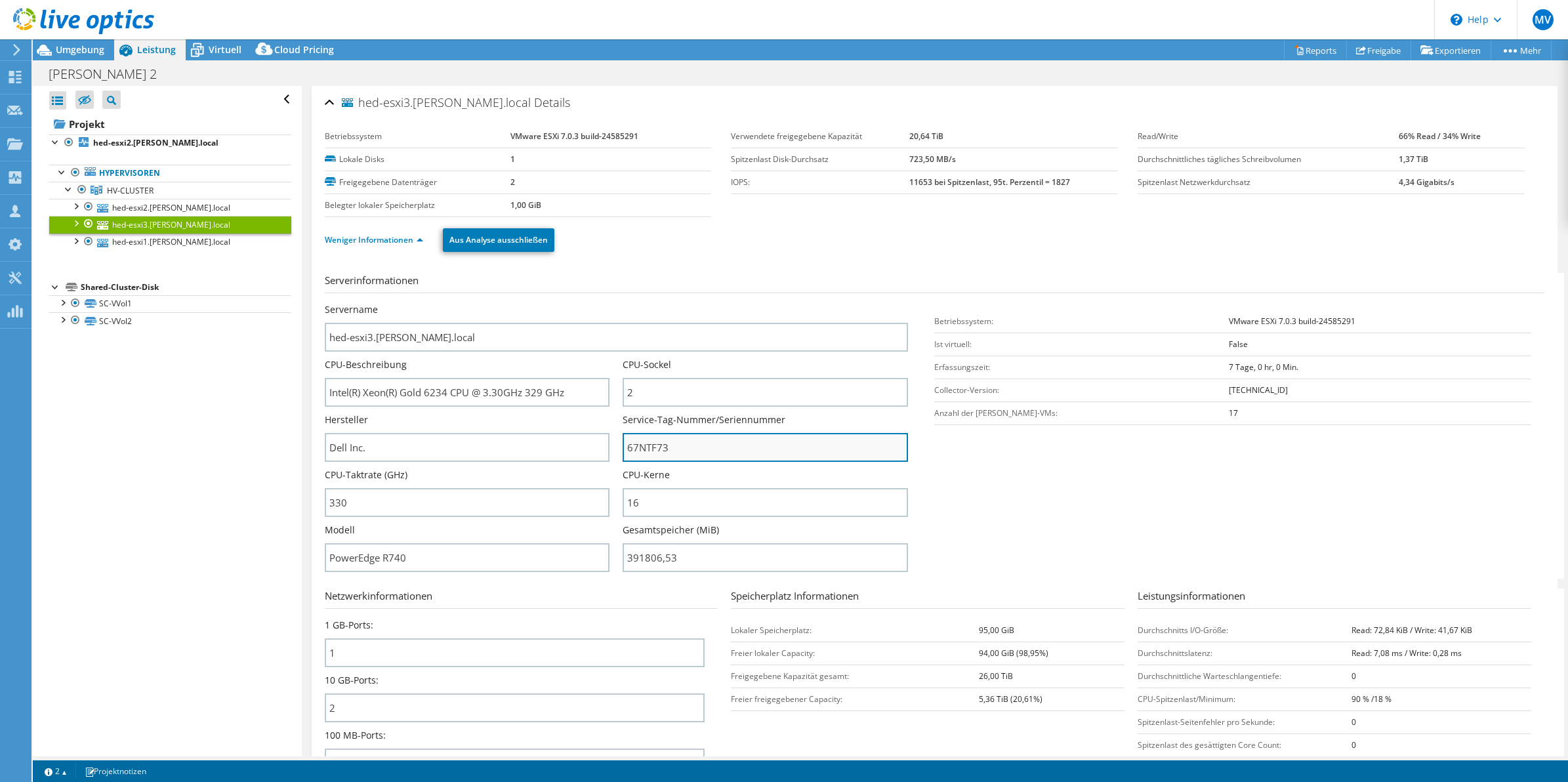
drag, startPoint x: 700, startPoint y: 433, endPoint x: 697, endPoint y: 444, distance: 11.4
click at [700, 435] on input "67NTF73" at bounding box center [765, 447] width 286 height 28
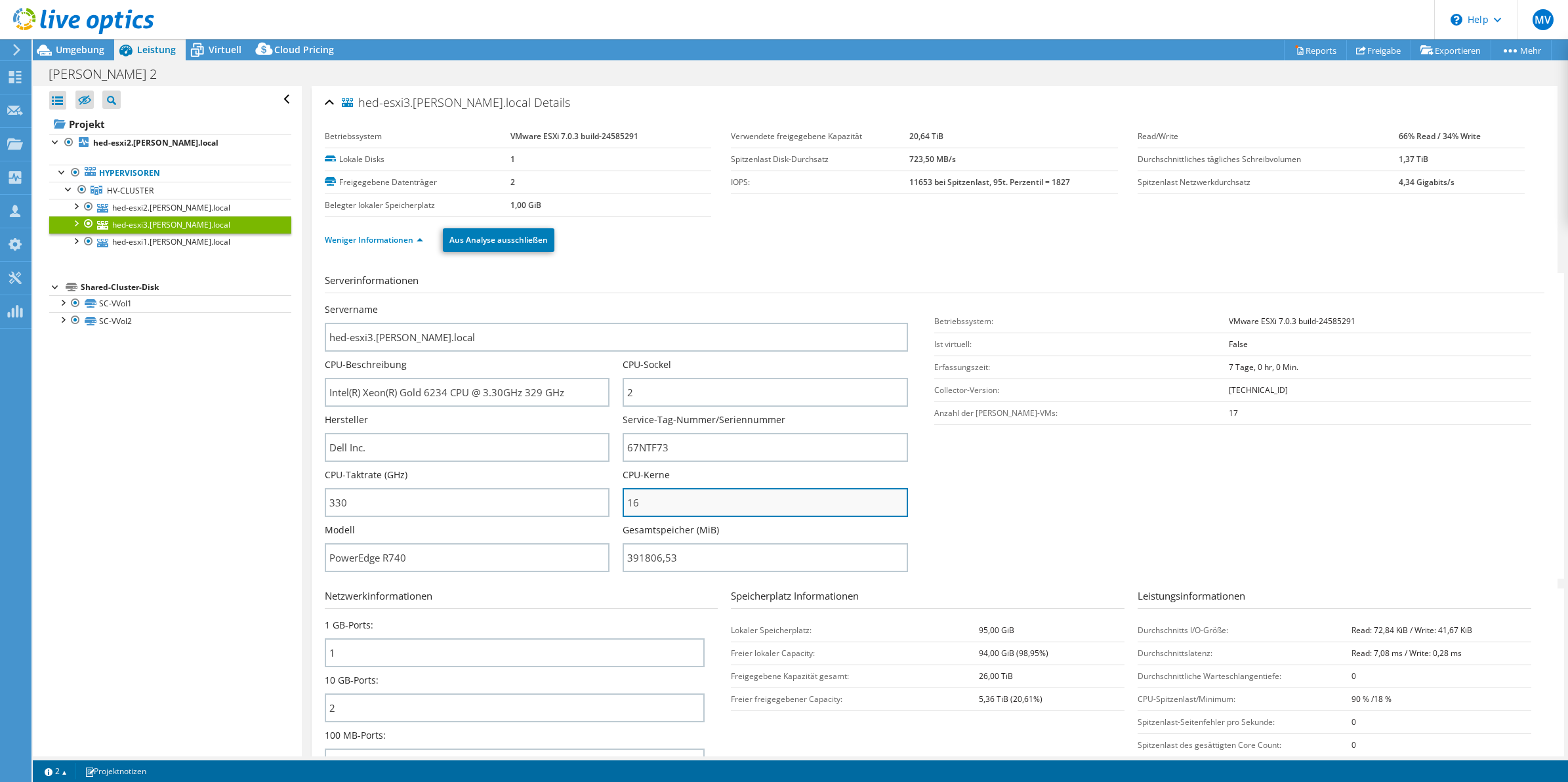
click at [711, 497] on input "16" at bounding box center [765, 503] width 286 height 28
click at [127, 230] on link "hed-esxi3.hedrich.local" at bounding box center [170, 225] width 242 height 17
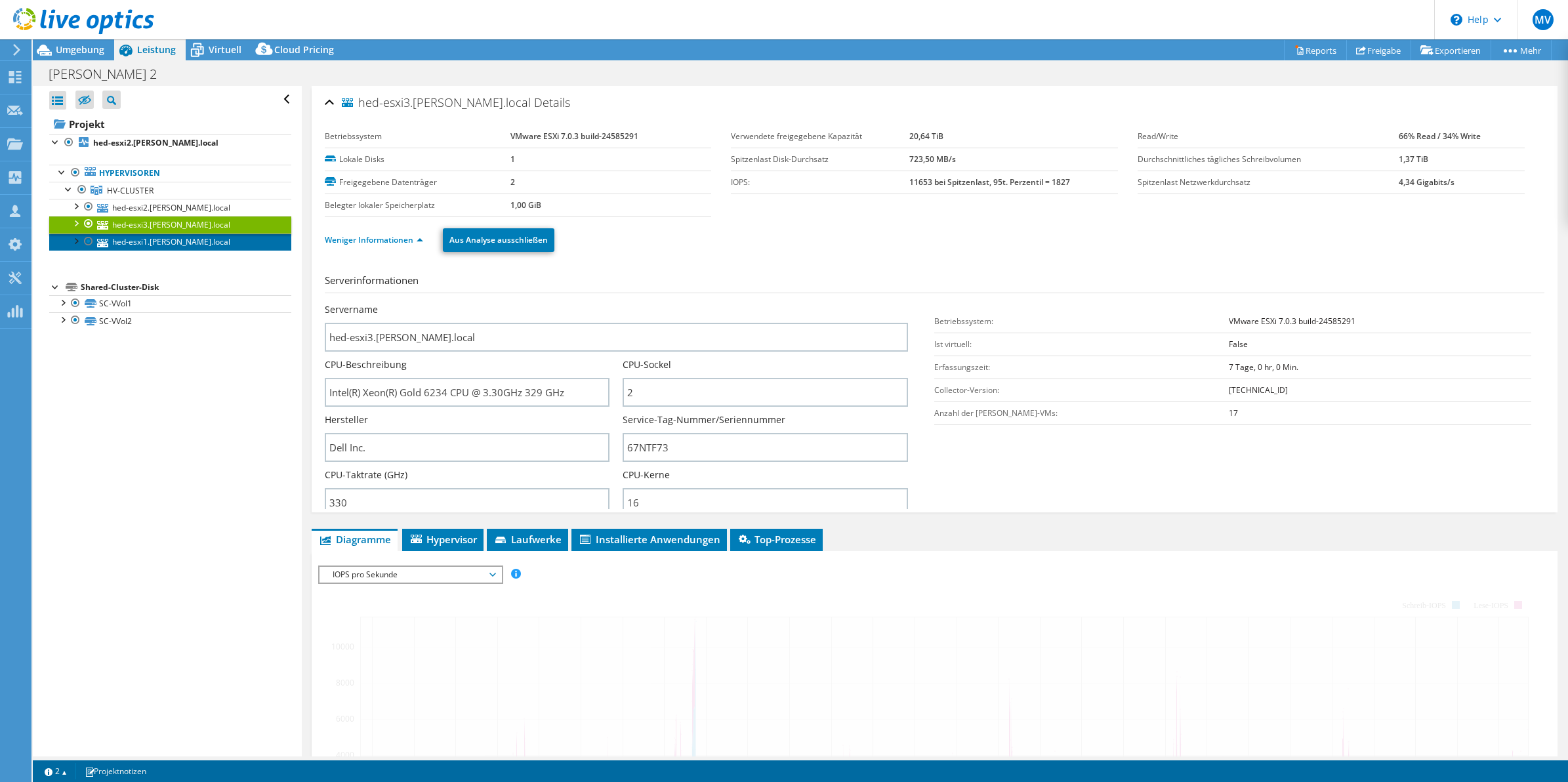
click at [136, 244] on link "hed-esxi1.hedrich.local" at bounding box center [170, 242] width 242 height 17
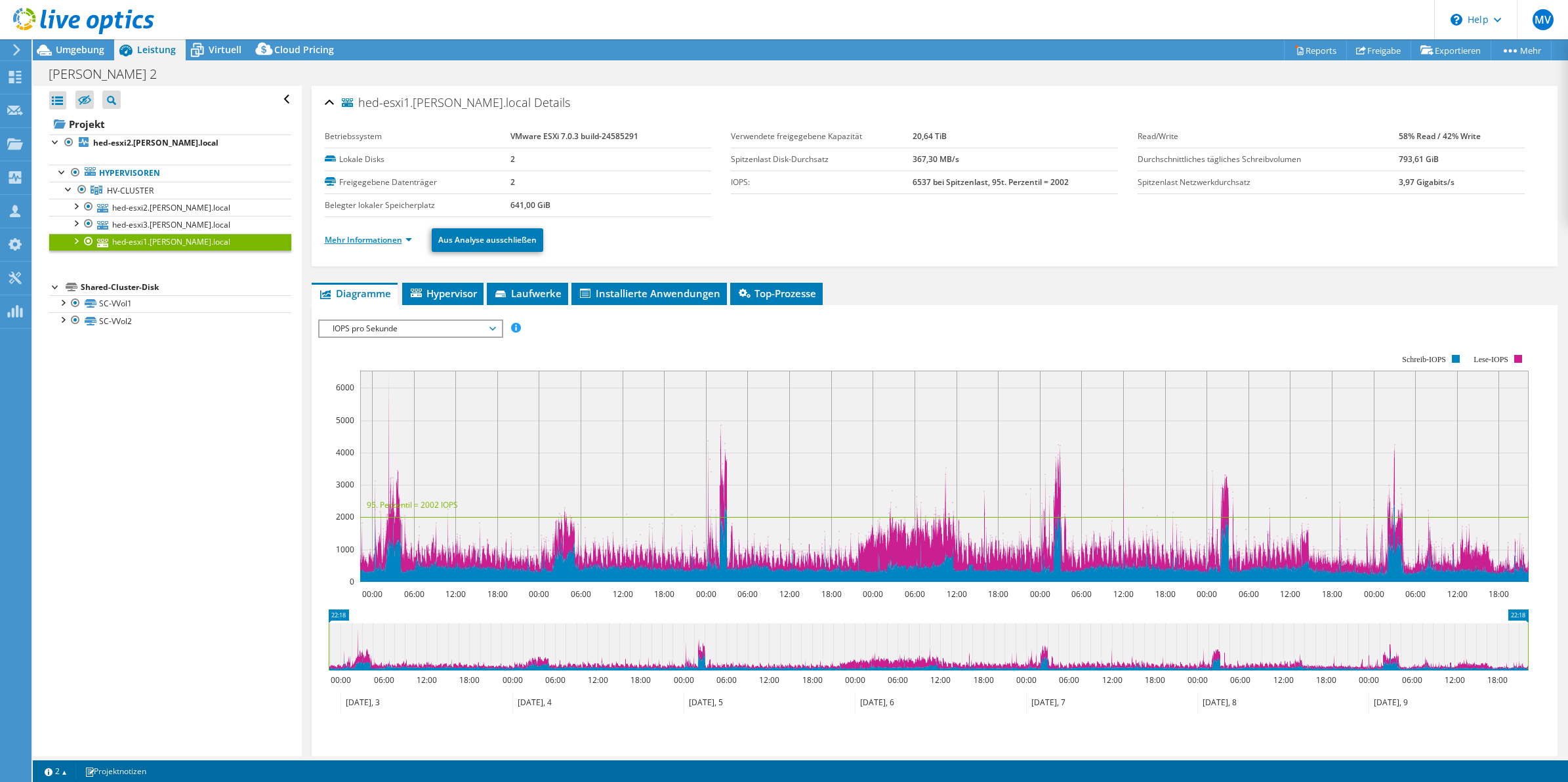
click at [389, 243] on link "Mehr Informationen" at bounding box center [368, 240] width 87 height 11
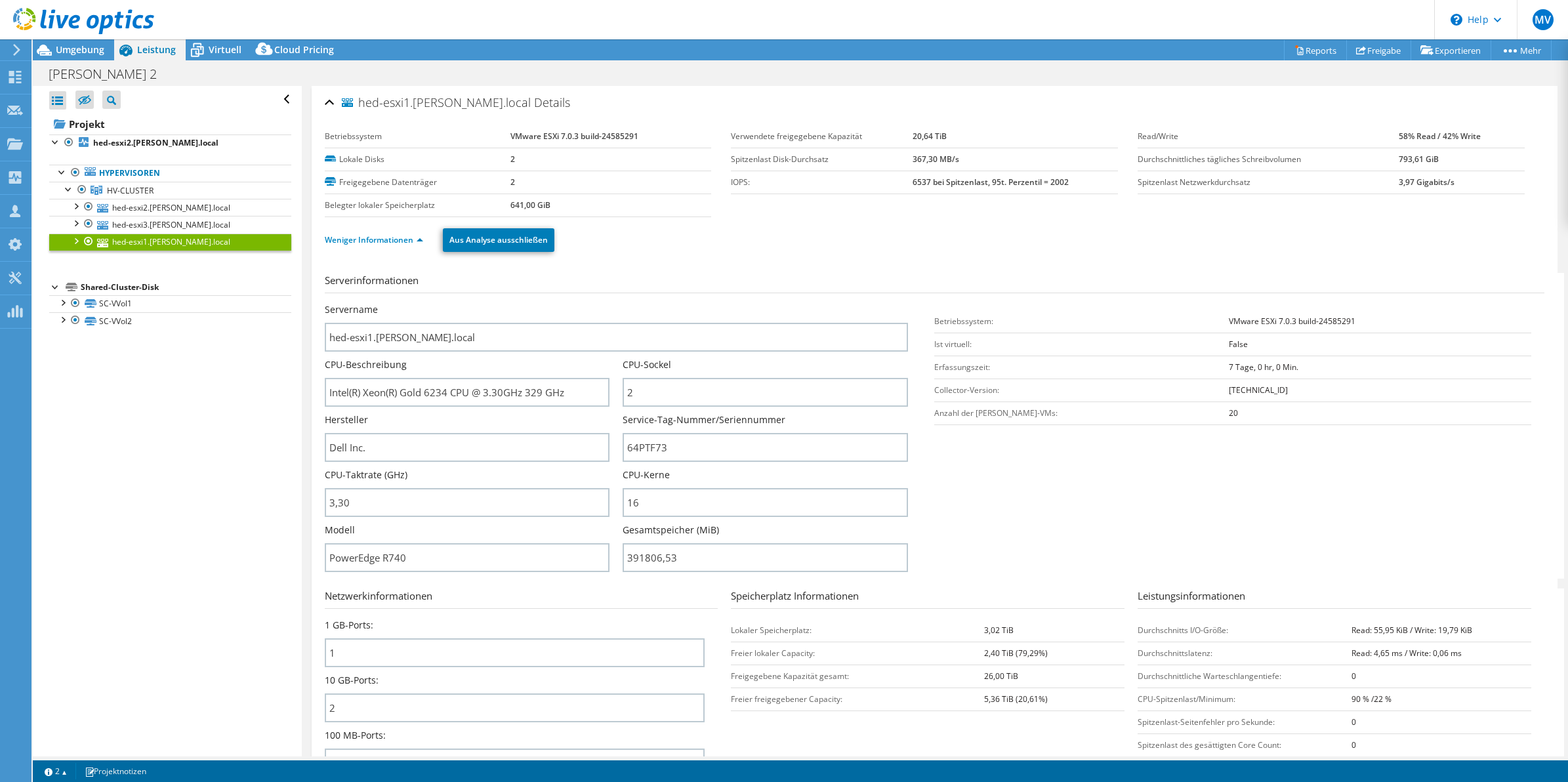
click at [289, 467] on aside "Alle öffnen Alle schließen Ausgeschlossene Knoten verbergen Projektbaumfilter" at bounding box center [167, 421] width 269 height 670
click at [302, 451] on div "hed-esxi1.hedrich.local Details Betriebssystem VMware ESXi 7.0.3 build-24585291…" at bounding box center [935, 775] width 1266 height 1377
click at [302, 438] on div "hed-esxi1.hedrich.local Details Betriebssystem VMware ESXi 7.0.3 build-24585291…" at bounding box center [935, 775] width 1266 height 1377
click at [302, 440] on div "hed-esxi1.hedrich.local Details Betriebssystem VMware ESXi 7.0.3 build-24585291…" at bounding box center [935, 775] width 1266 height 1377
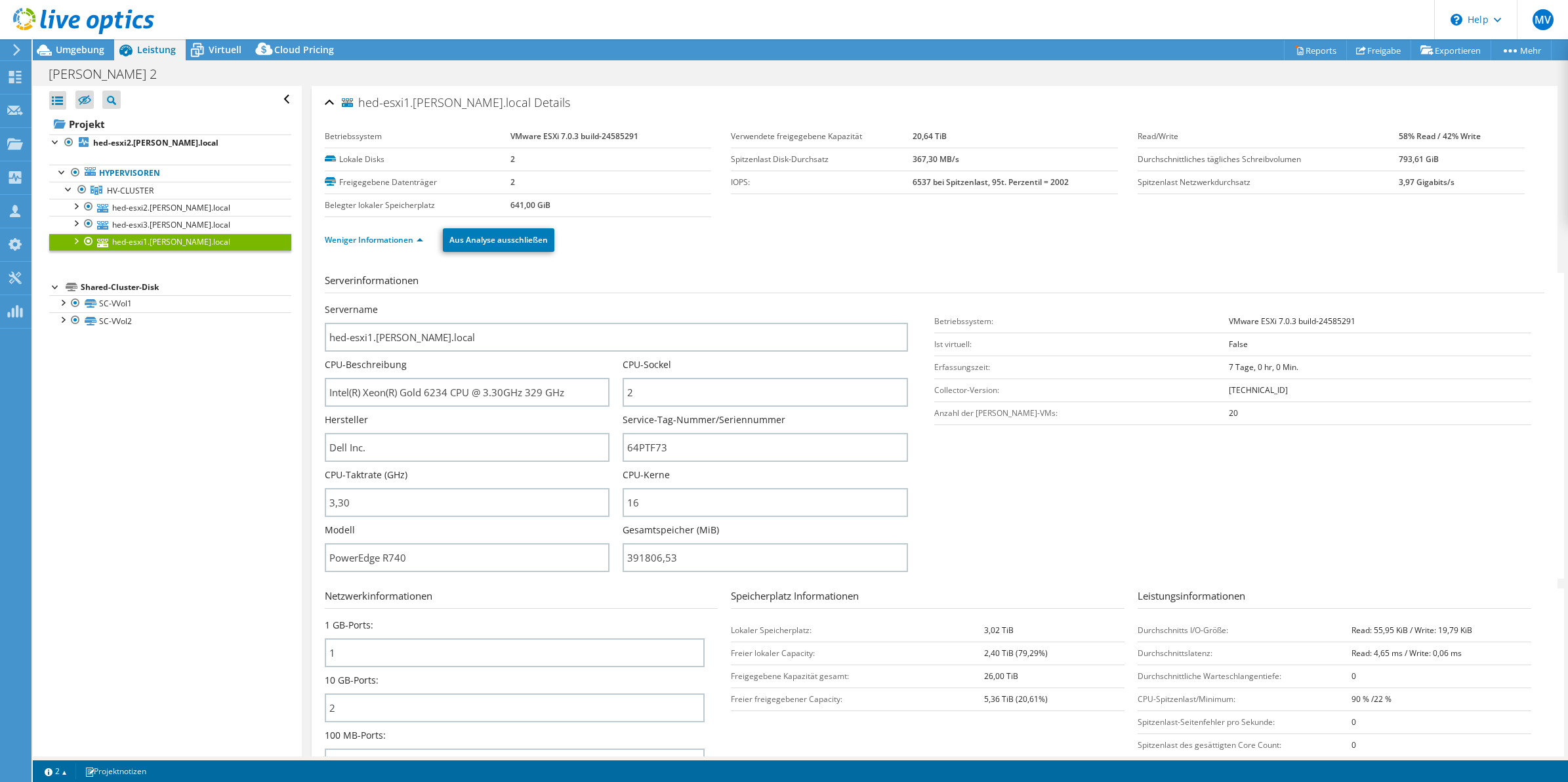
click at [302, 440] on div "hed-esxi1.hedrich.local Details Betriebssystem VMware ESXi 7.0.3 build-24585291…" at bounding box center [935, 775] width 1266 height 1377
click at [97, 382] on div "Alle öffnen Alle schließen Ausgeschlossene Knoten verbergen Projektbaumfilter" at bounding box center [166, 421] width 268 height 670
click at [903, 307] on div "Servername hed-esxi1.hedrich.local" at bounding box center [623, 327] width 597 height 48
click at [904, 300] on section "Serverinformationen Servername hed-esxi1.hedrich.local CPU-Beschreibung Intel(R…" at bounding box center [937, 426] width 1226 height 306
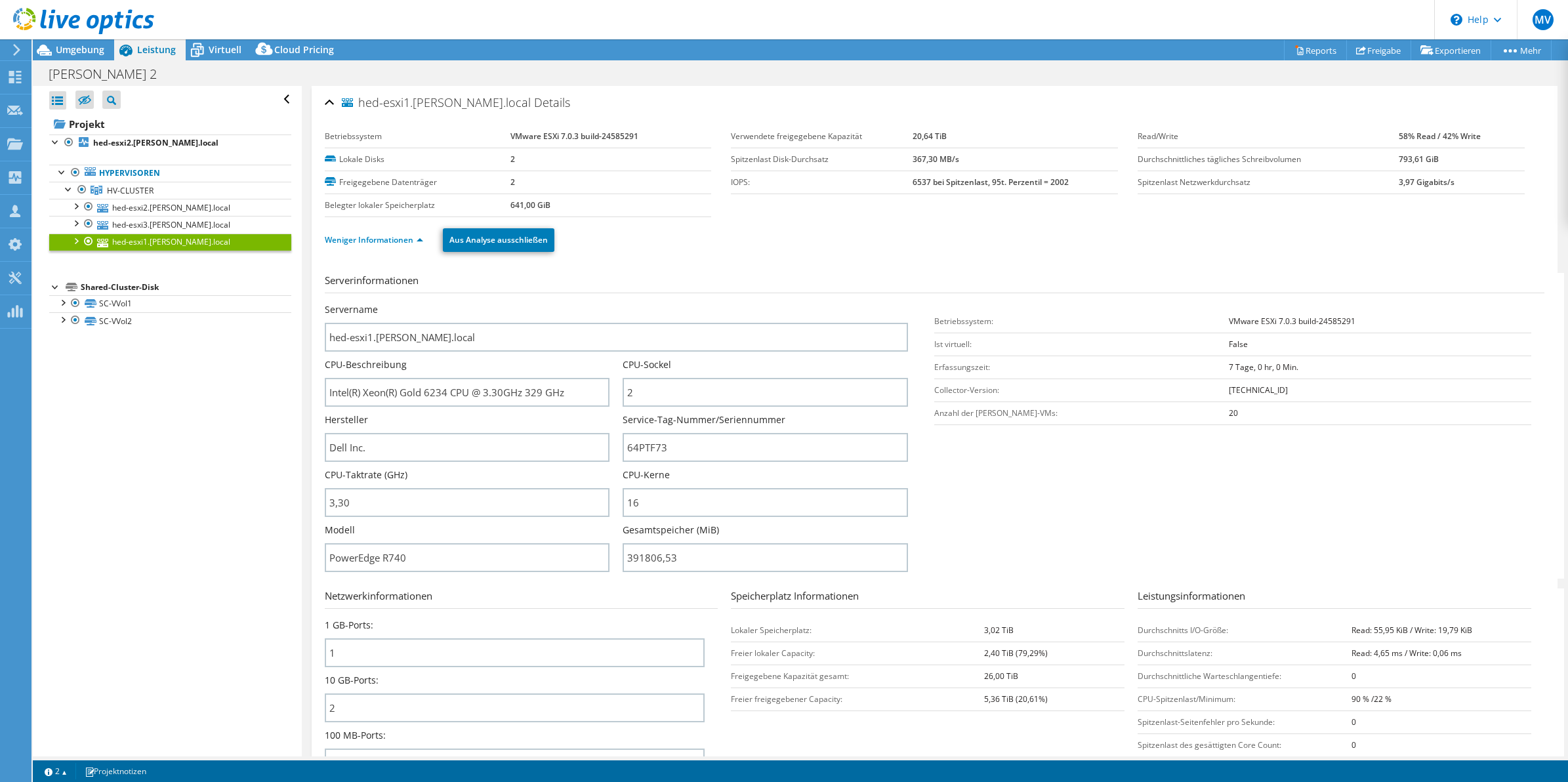
click at [907, 302] on section "Serverinformationen Servername hed-esxi1.hedrich.local CPU-Beschreibung Intel(R…" at bounding box center [937, 426] width 1226 height 306
click at [903, 296] on section "Serverinformationen Servername hed-esxi1.hedrich.local CPU-Beschreibung Intel(R…" at bounding box center [937, 426] width 1226 height 306
click at [903, 301] on section "Serverinformationen Servername hed-esxi1.hedrich.local CPU-Beschreibung Intel(R…" at bounding box center [937, 426] width 1226 height 306
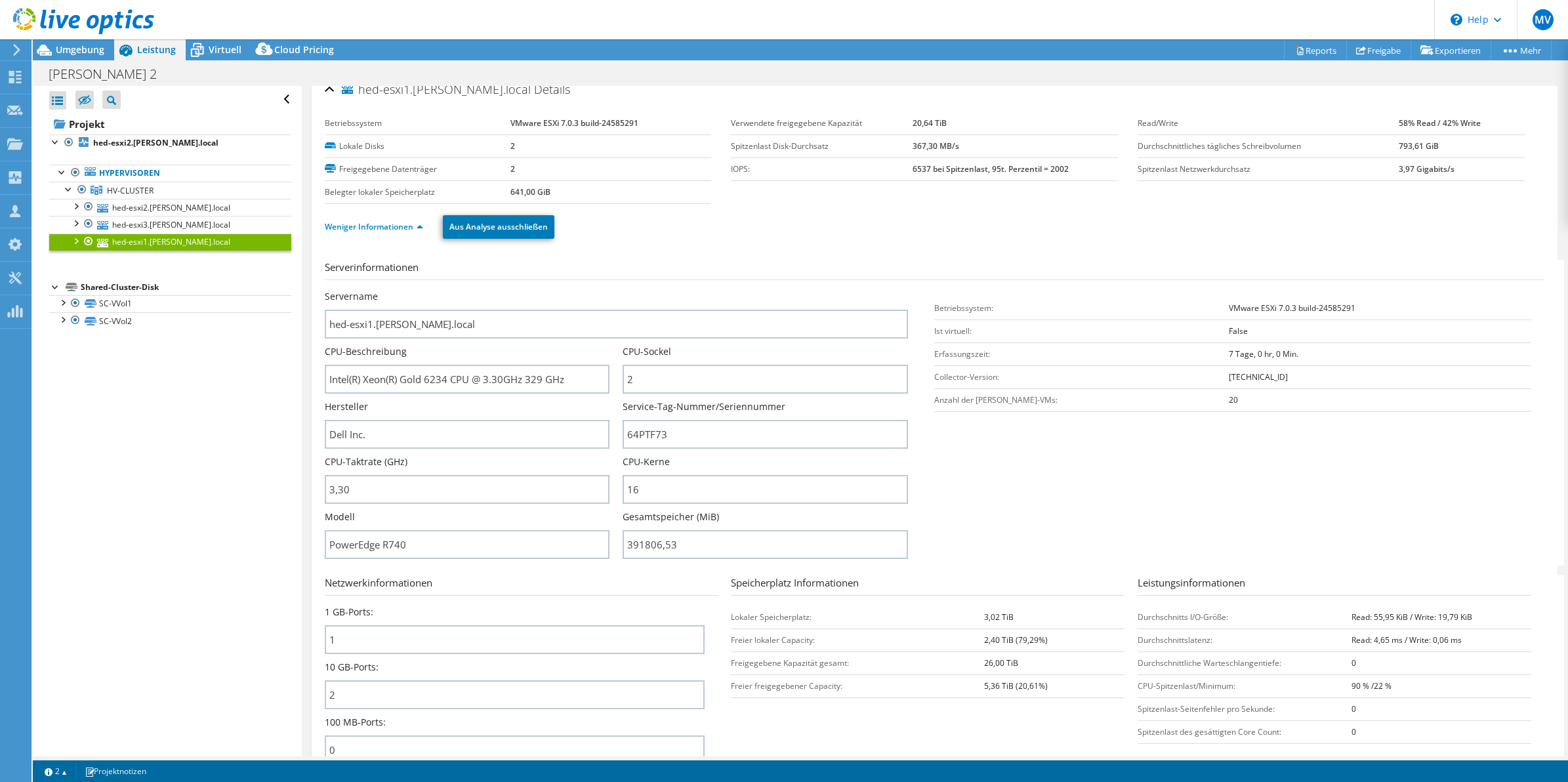
scroll to position [21, 0]
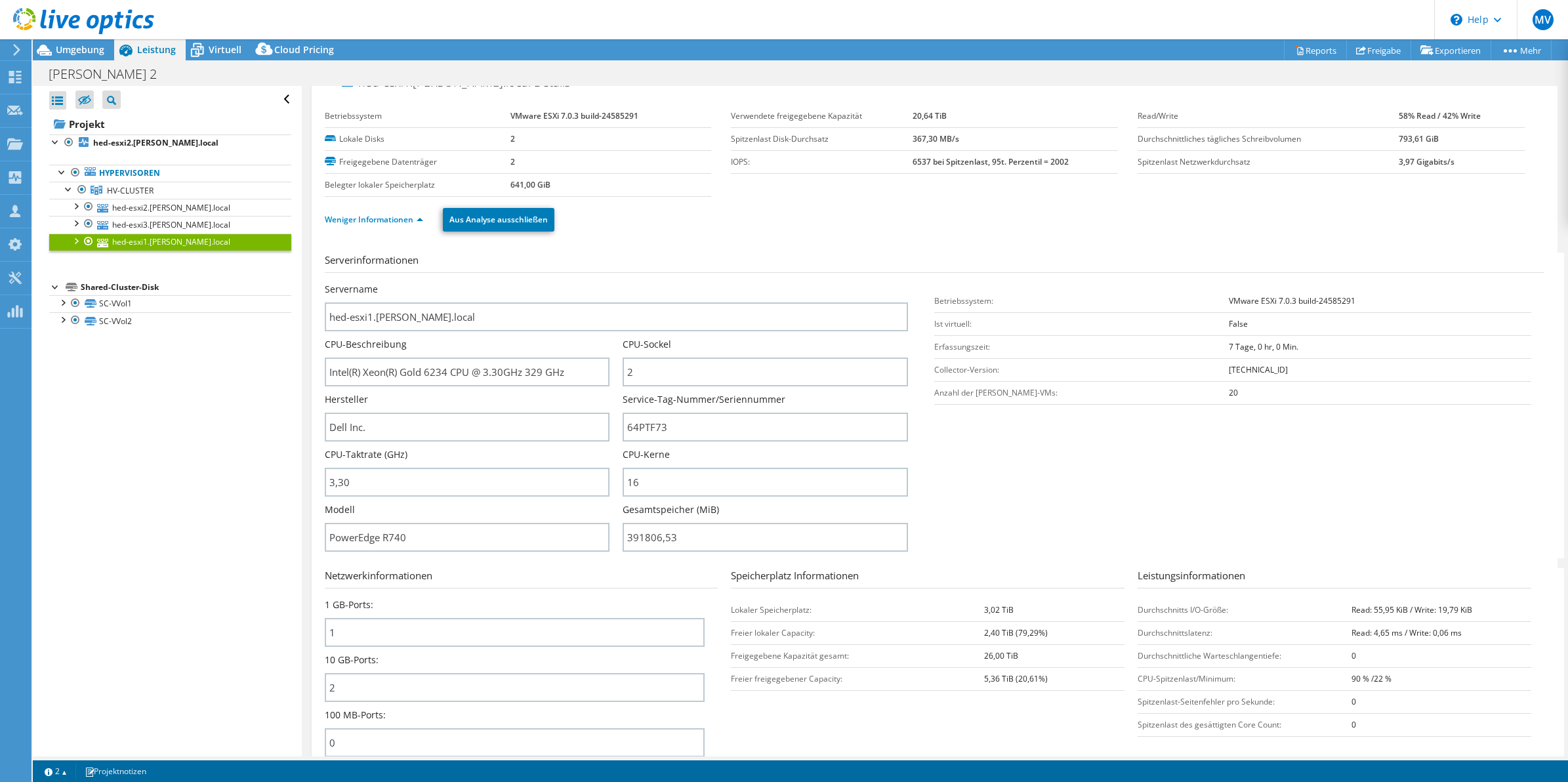
click at [909, 369] on div "CPU-Sockel 2" at bounding box center [772, 362] width 298 height 48
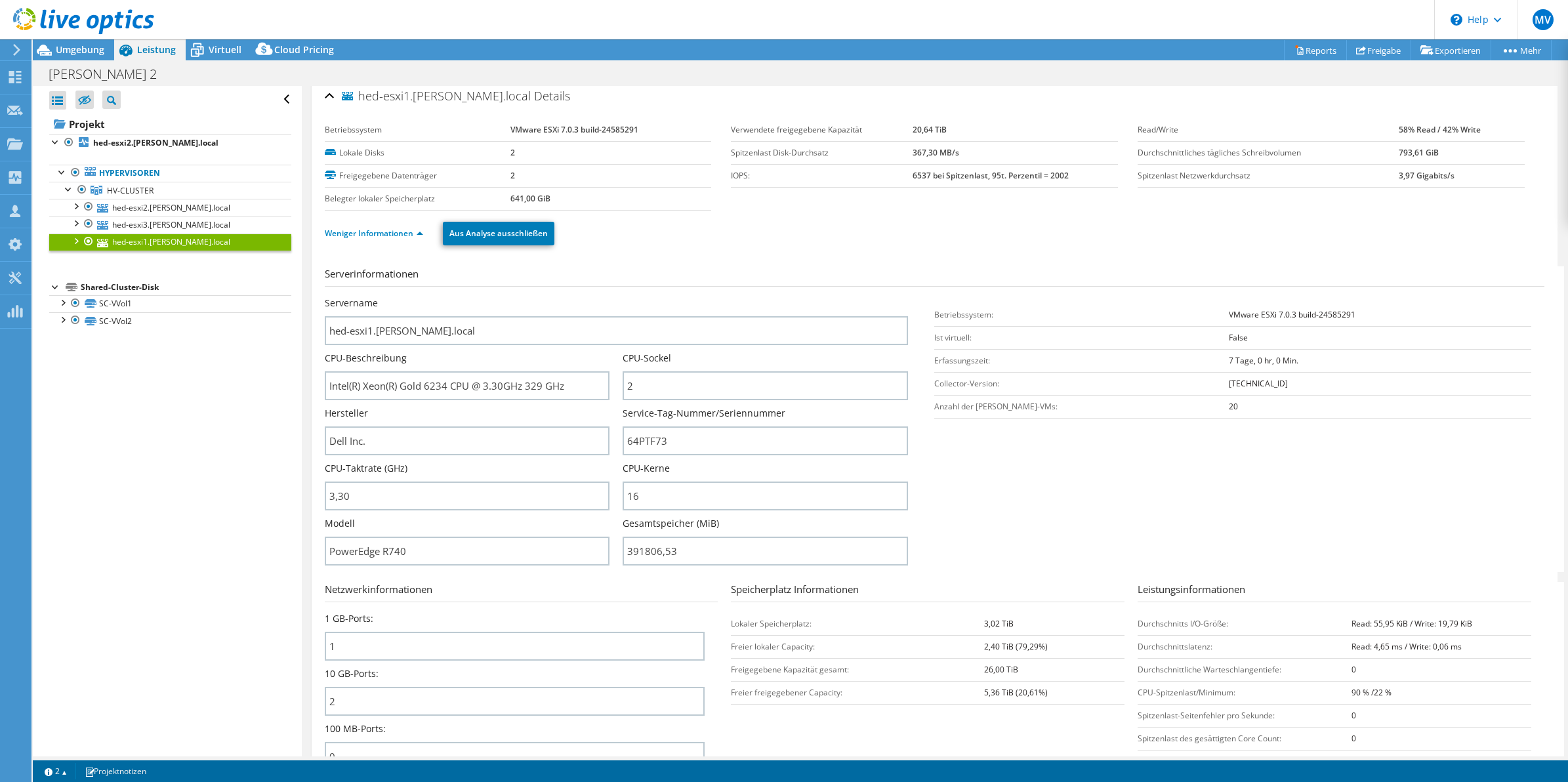
scroll to position [0, 0]
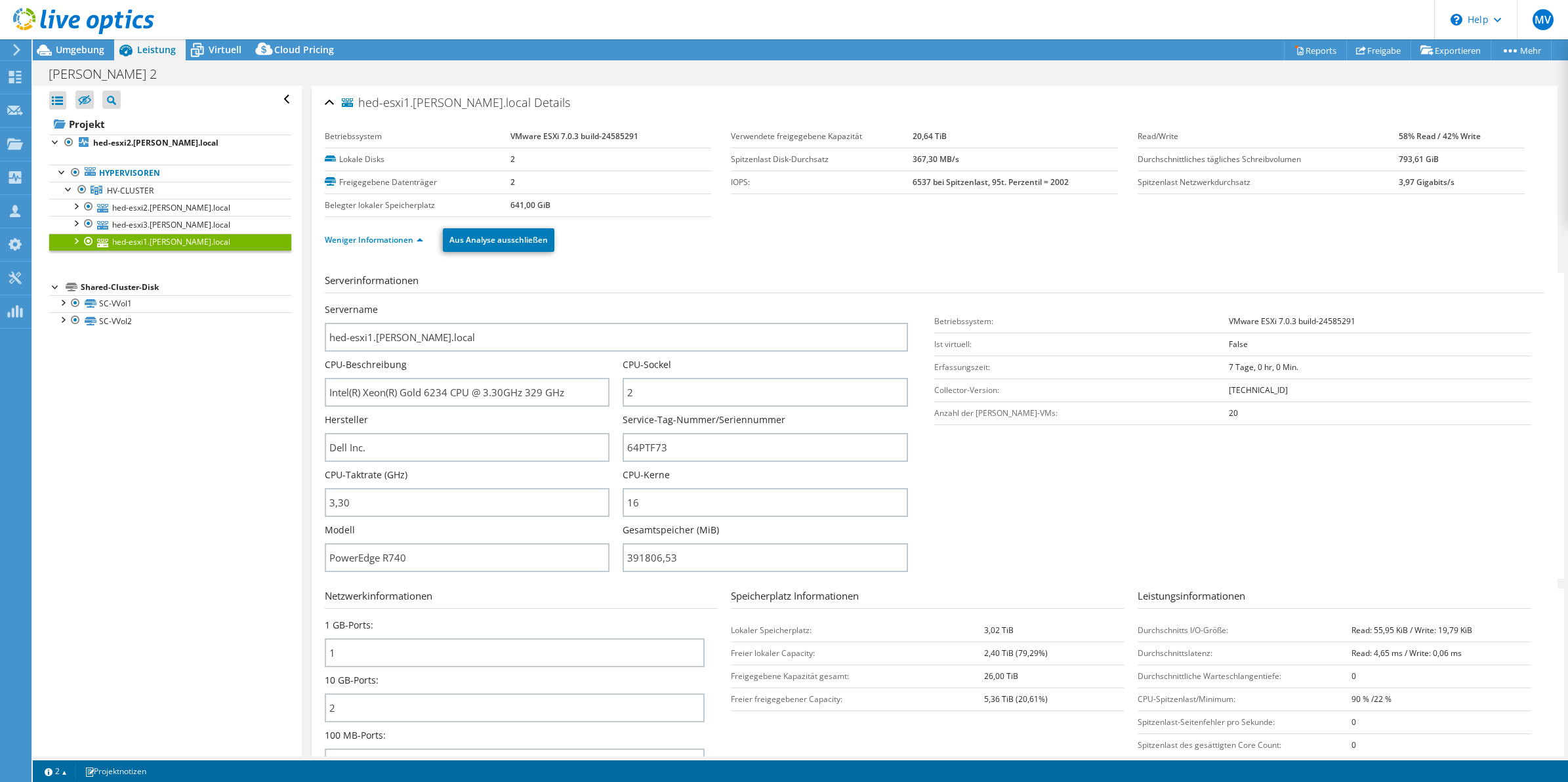
click at [907, 369] on div "CPU-Sockel 2" at bounding box center [772, 382] width 298 height 48
